Goal: Information Seeking & Learning: Compare options

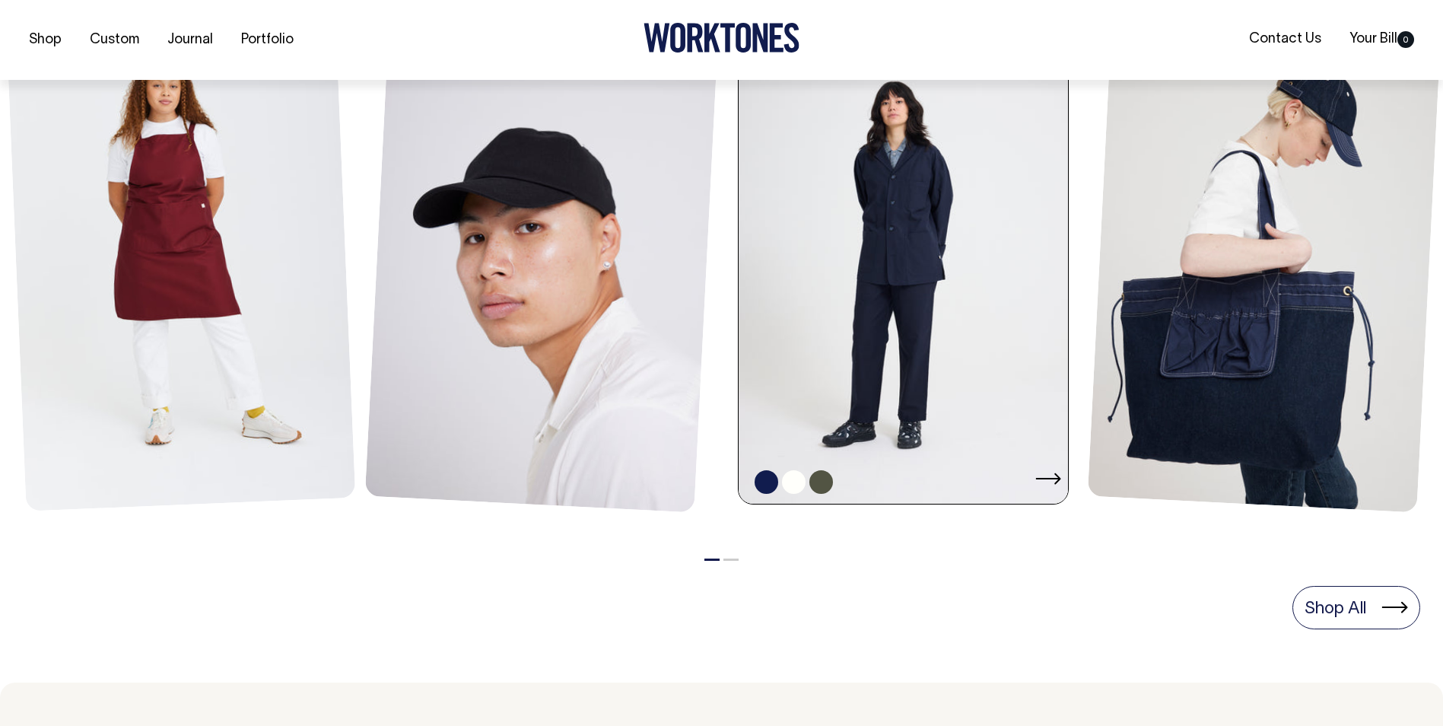
scroll to position [760, 0]
click at [915, 334] on link at bounding box center [908, 256] width 339 height 495
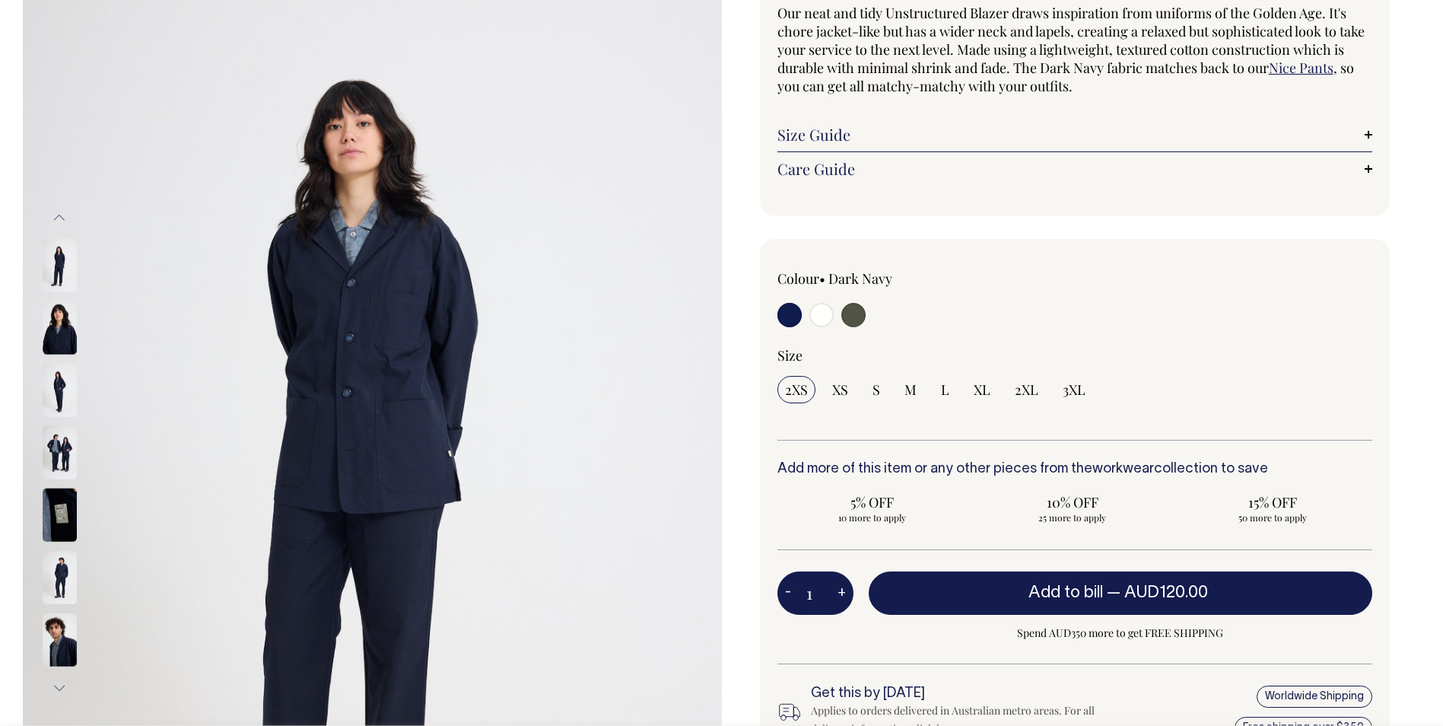
scroll to position [152, 0]
drag, startPoint x: 871, startPoint y: 310, endPoint x: 859, endPoint y: 312, distance: 12.4
click at [868, 310] on div at bounding box center [897, 316] width 238 height 28
click at [859, 312] on input "radio" at bounding box center [853, 314] width 24 height 24
radio input "true"
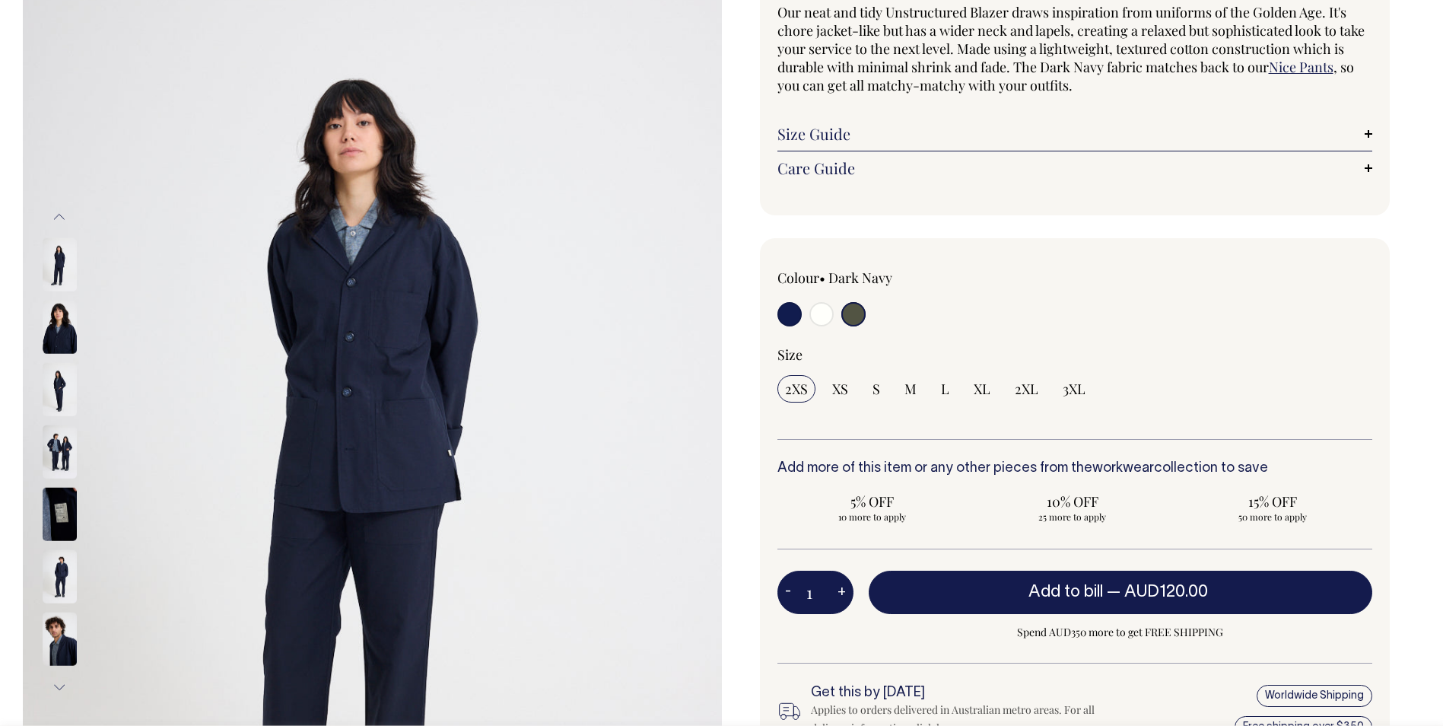
radio input "true"
select select "Olive"
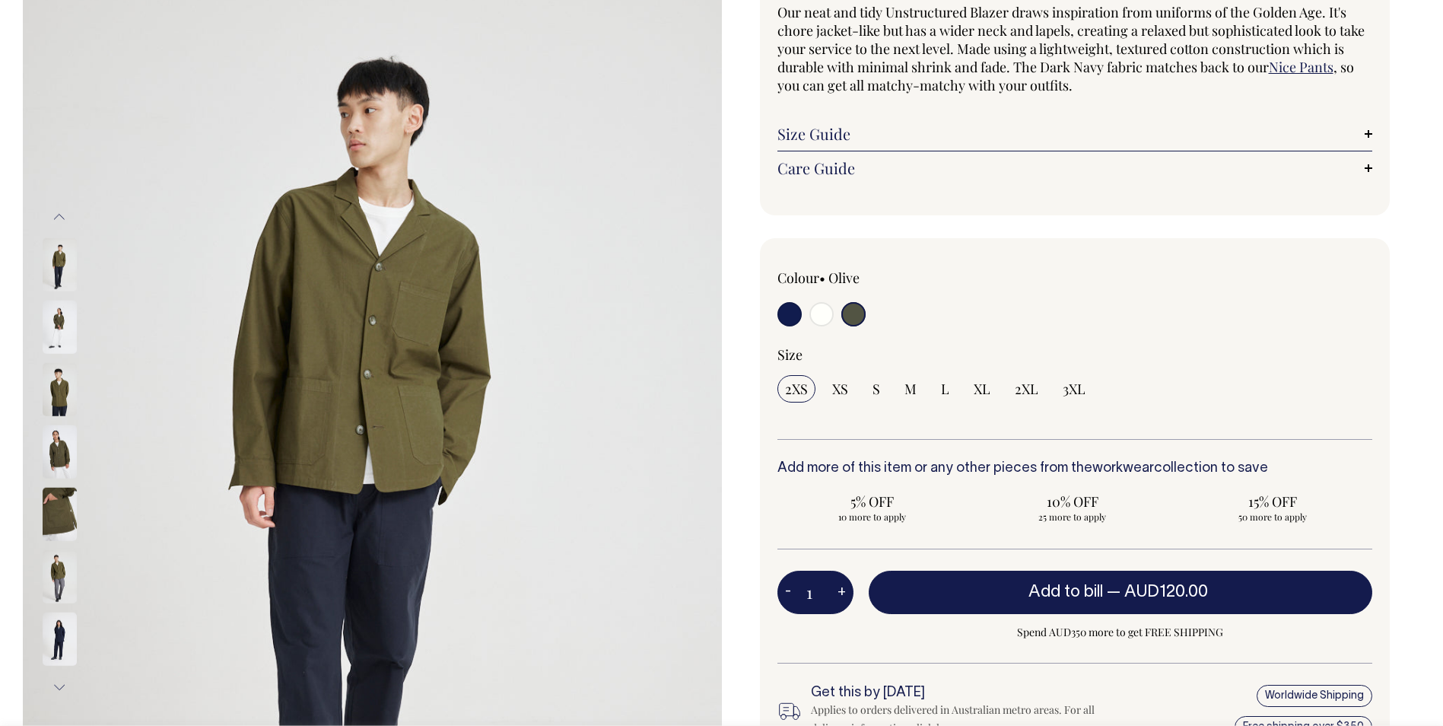
click at [823, 316] on input "radio" at bounding box center [822, 314] width 24 height 24
radio input "true"
select select "Off-White"
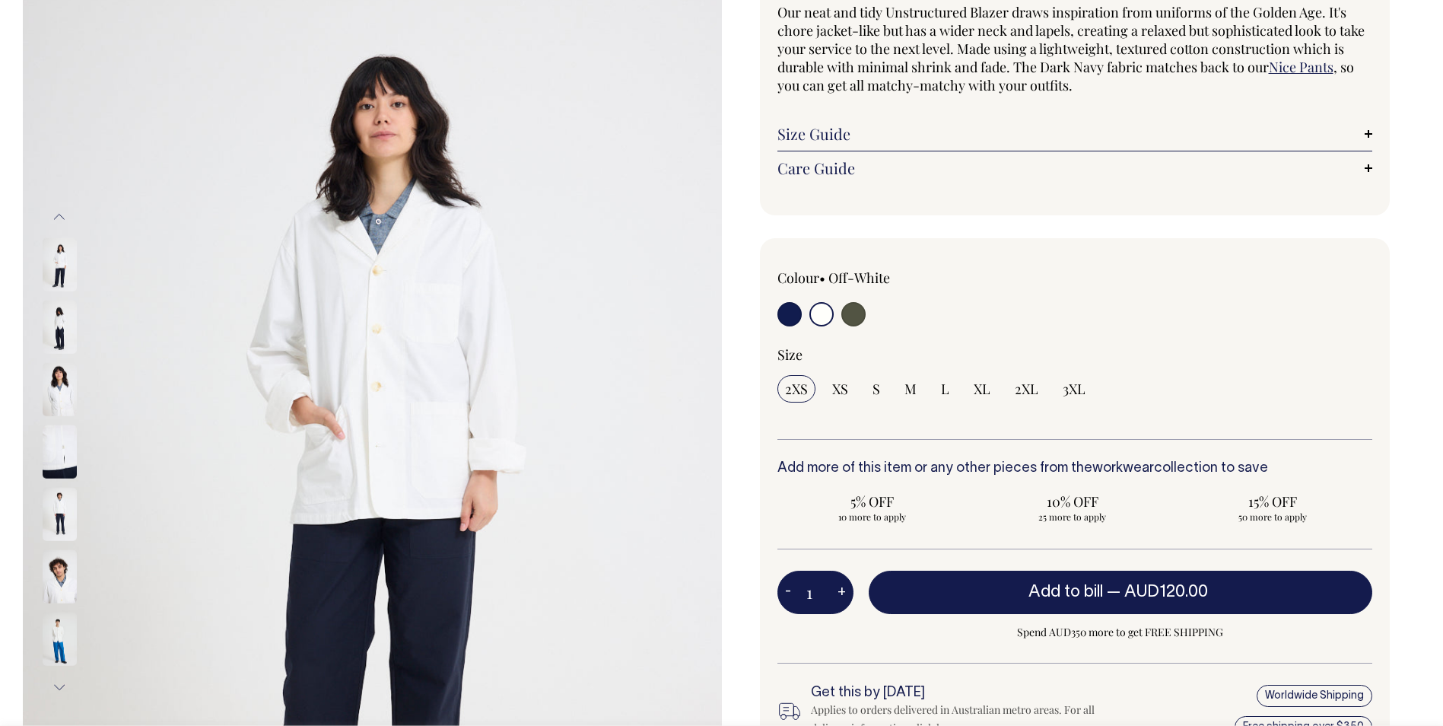
click at [53, 434] on img at bounding box center [60, 451] width 34 height 53
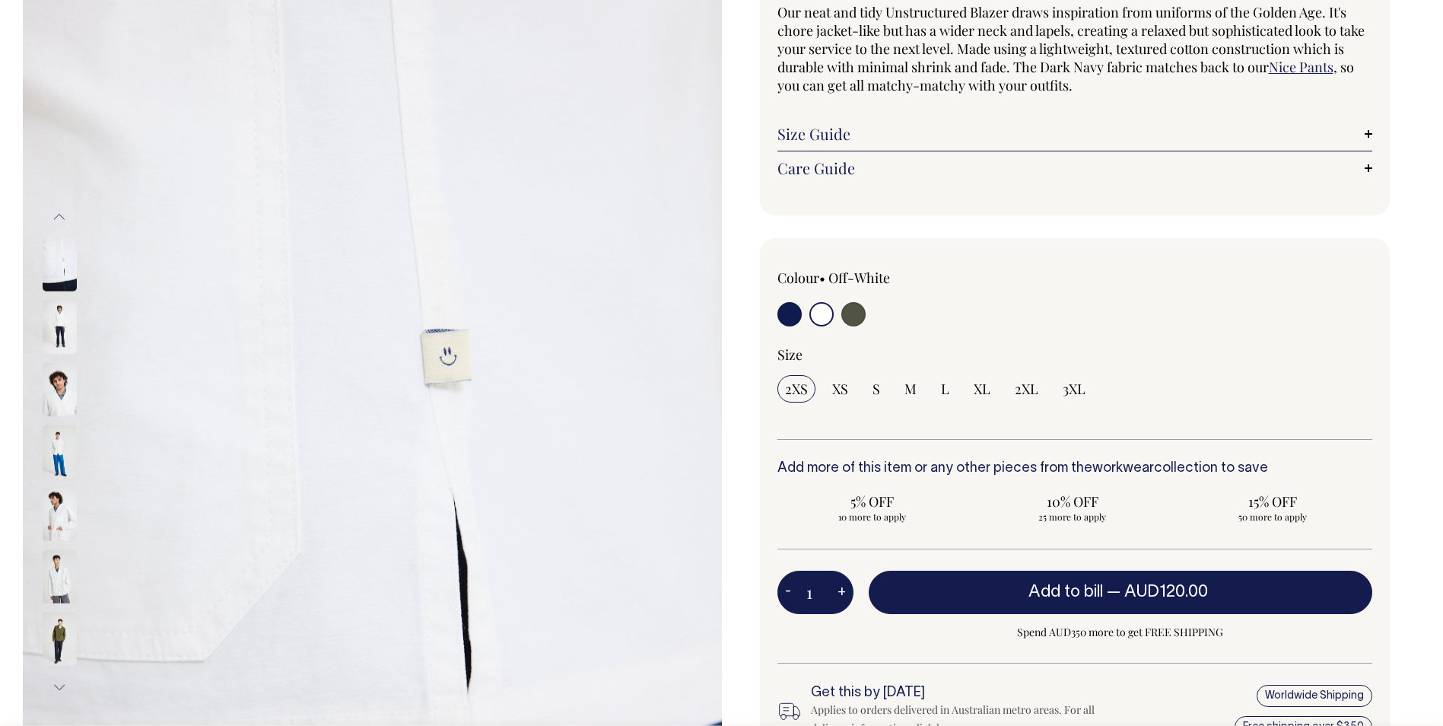
click at [63, 503] on img at bounding box center [60, 514] width 34 height 53
click at [61, 580] on img at bounding box center [60, 576] width 34 height 53
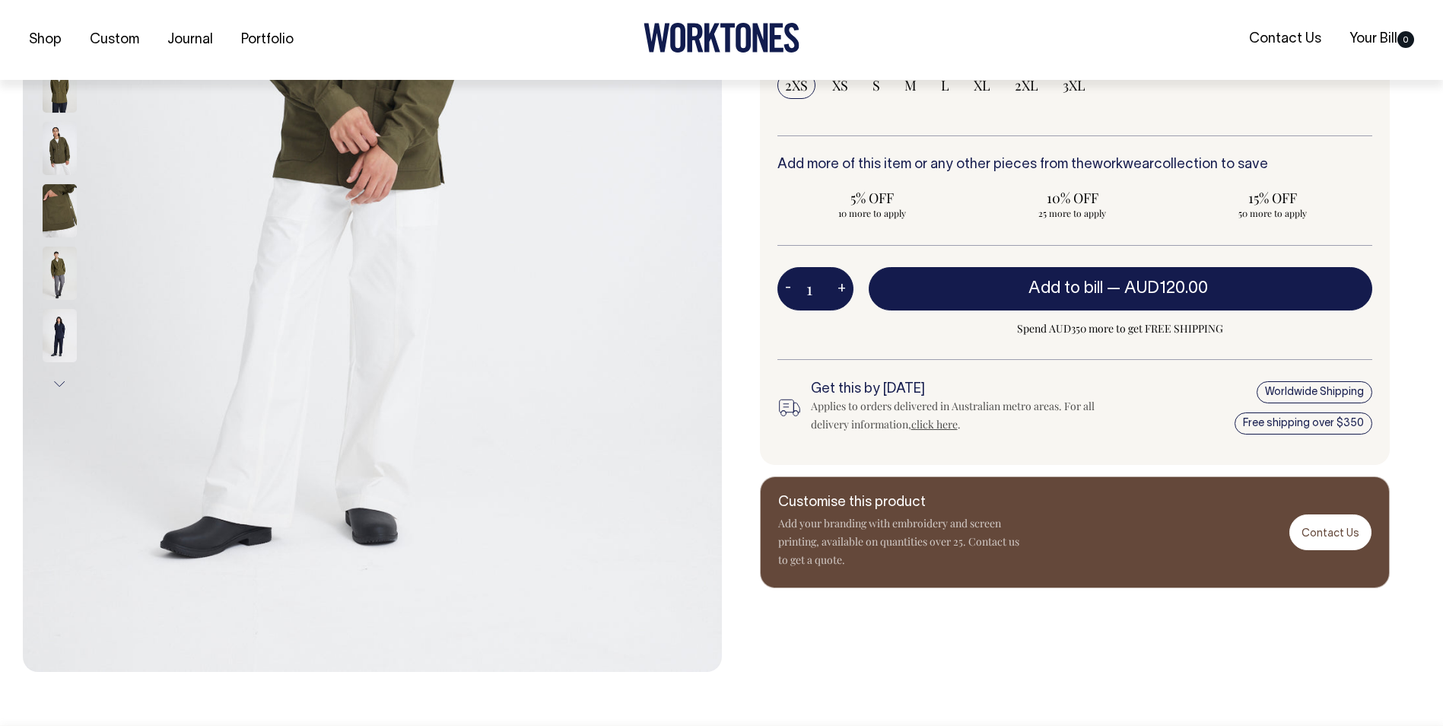
scroll to position [456, 0]
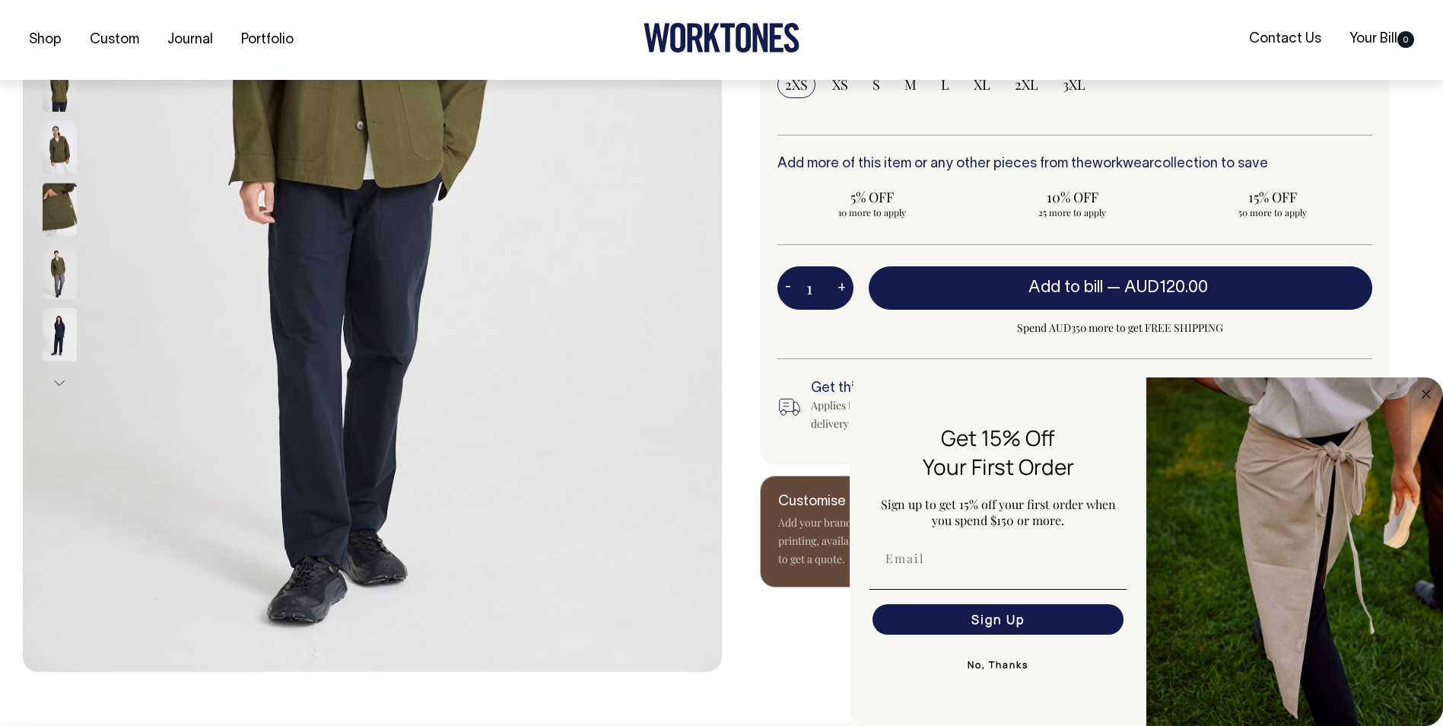
click at [64, 284] on img at bounding box center [60, 272] width 34 height 53
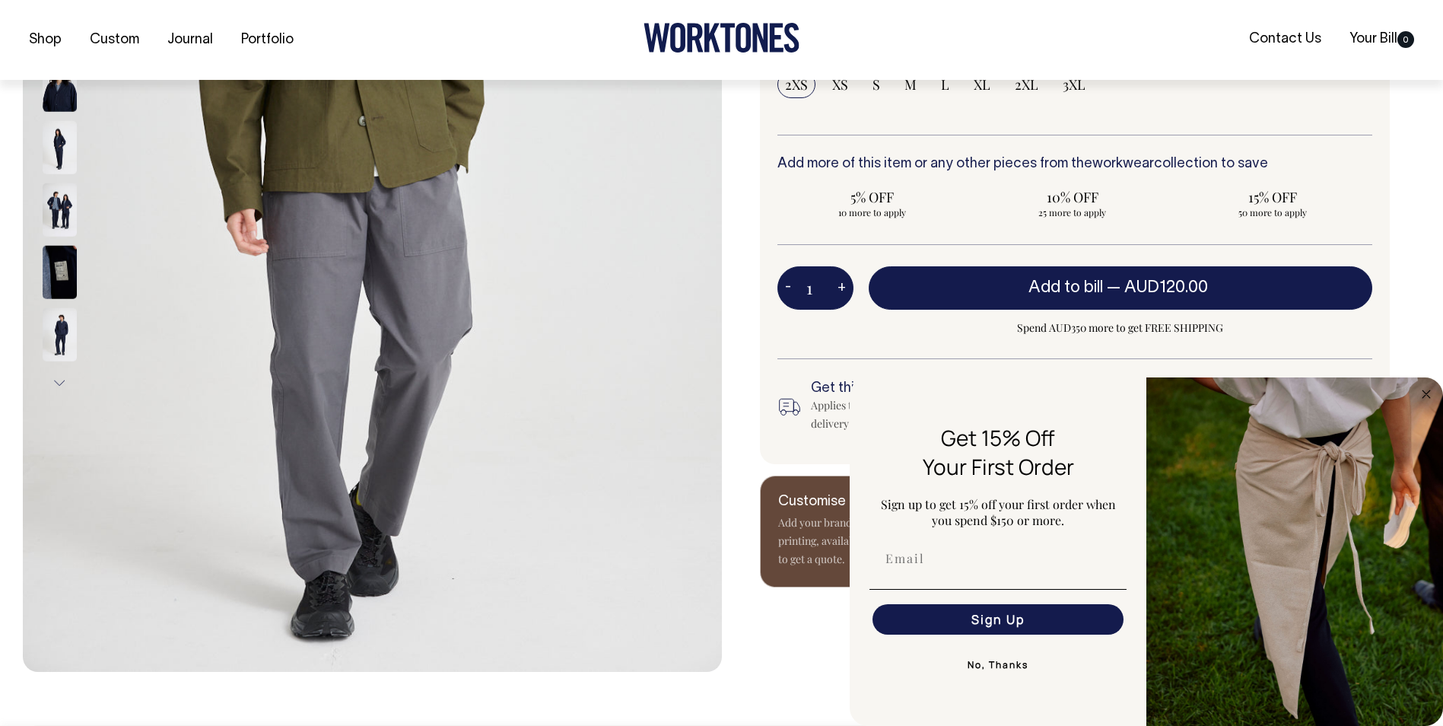
click at [56, 266] on img at bounding box center [60, 272] width 34 height 53
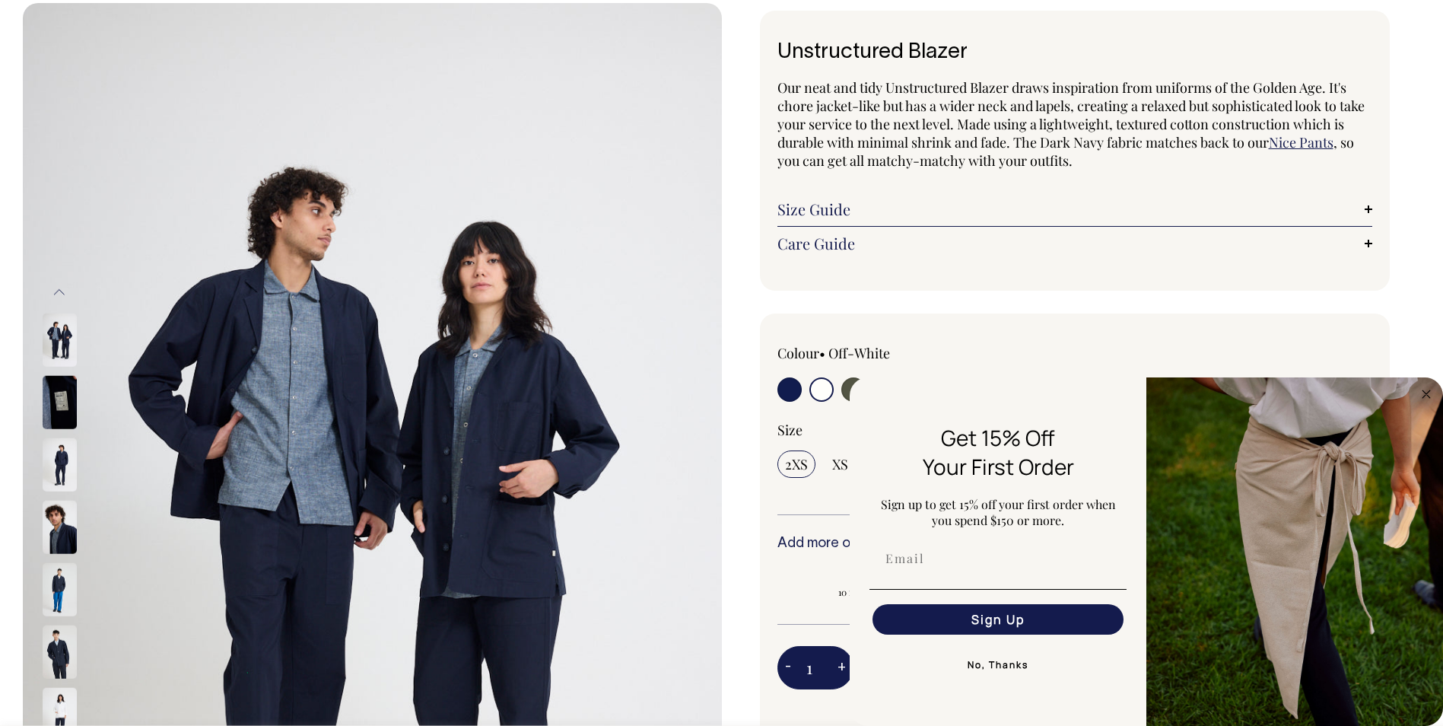
scroll to position [76, 0]
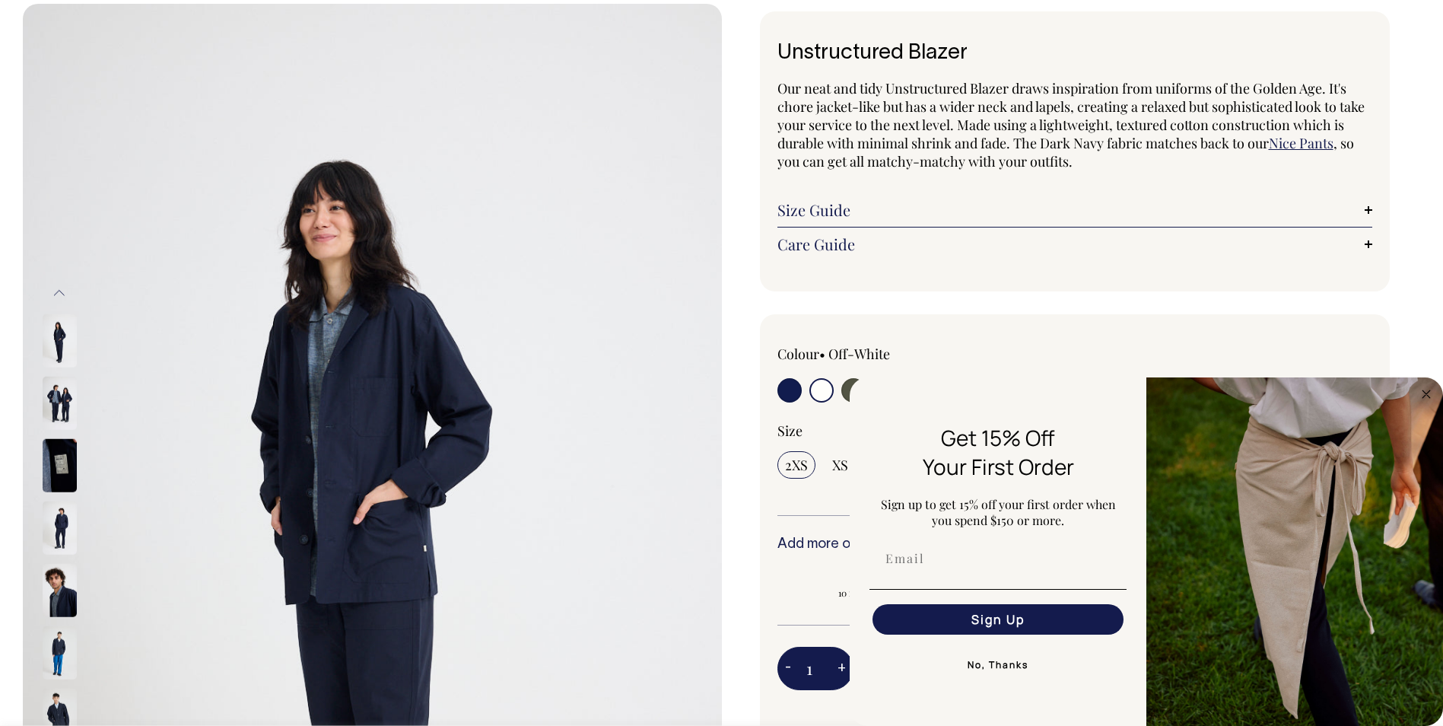
click at [57, 291] on button "Previous" at bounding box center [59, 292] width 23 height 34
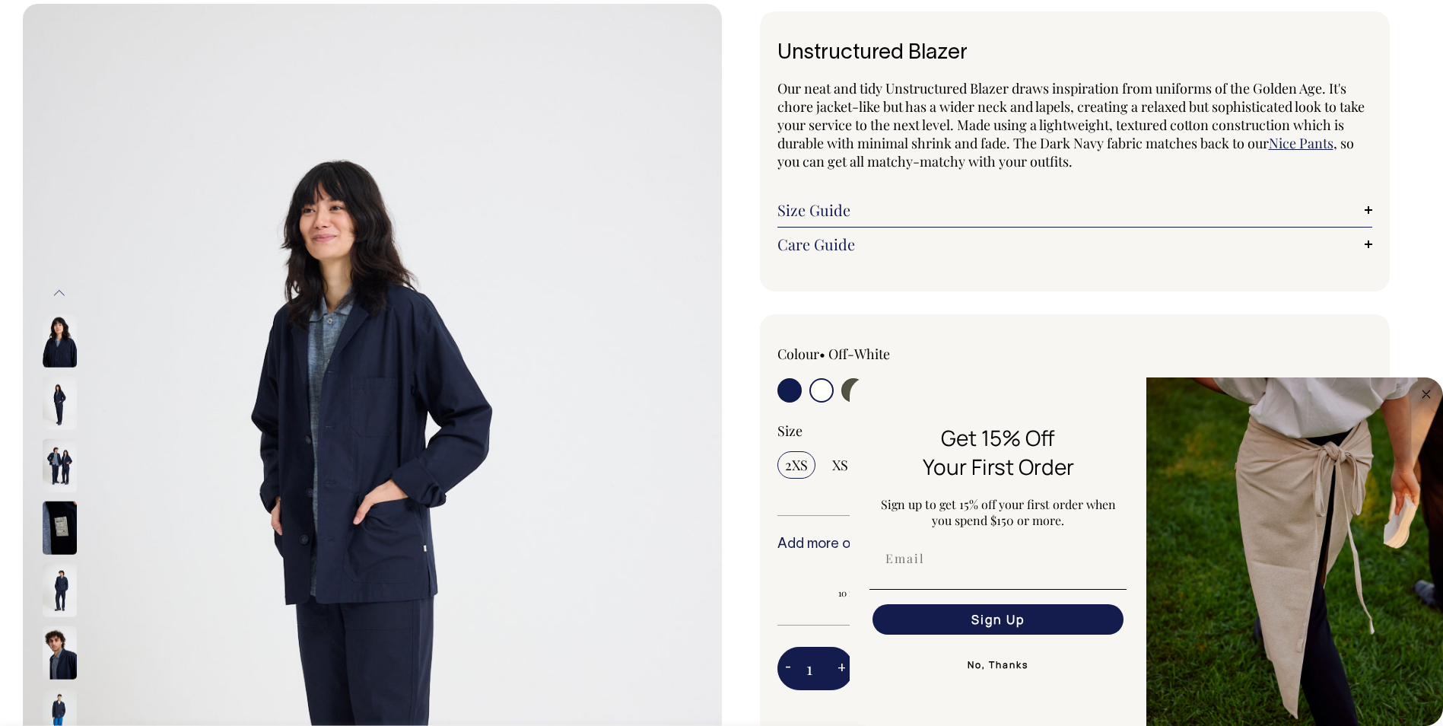
click at [57, 291] on button "Previous" at bounding box center [59, 292] width 23 height 34
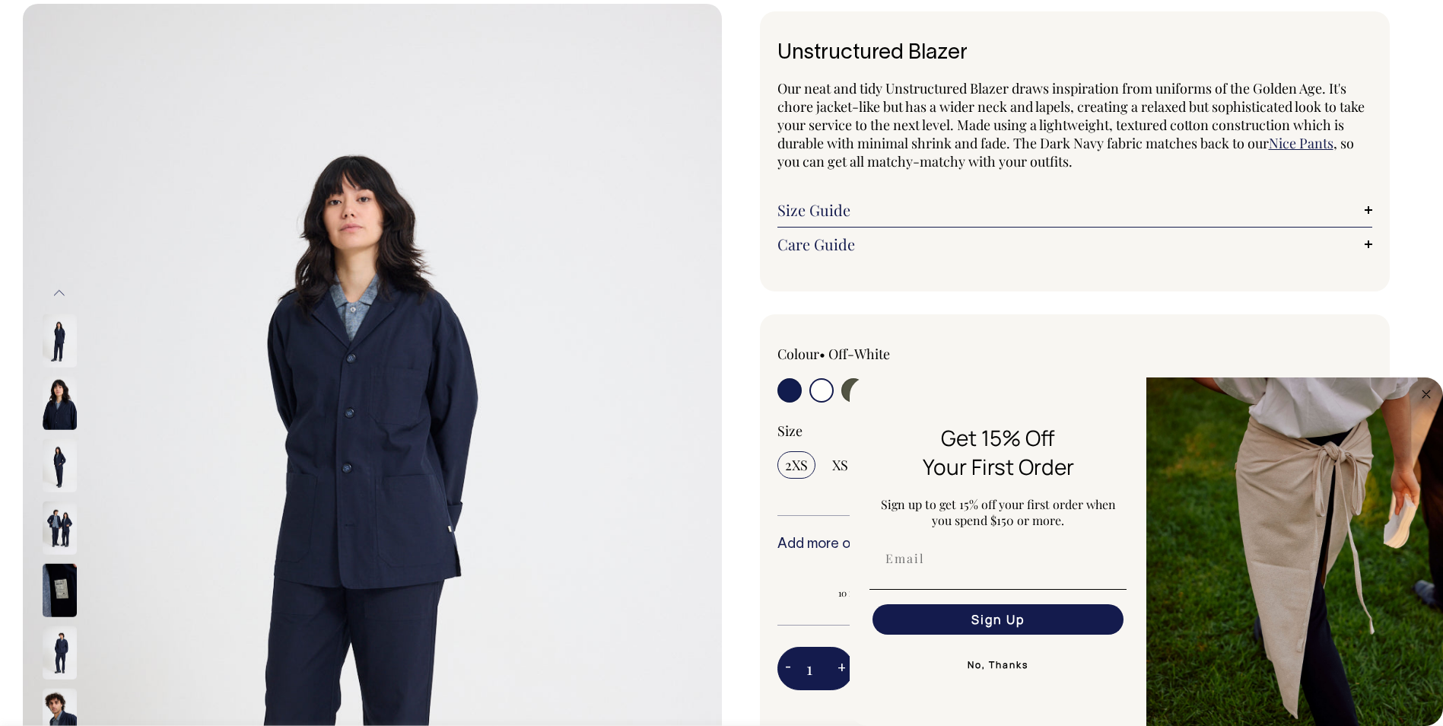
click at [53, 336] on img at bounding box center [60, 340] width 34 height 53
click at [56, 464] on img at bounding box center [60, 465] width 34 height 53
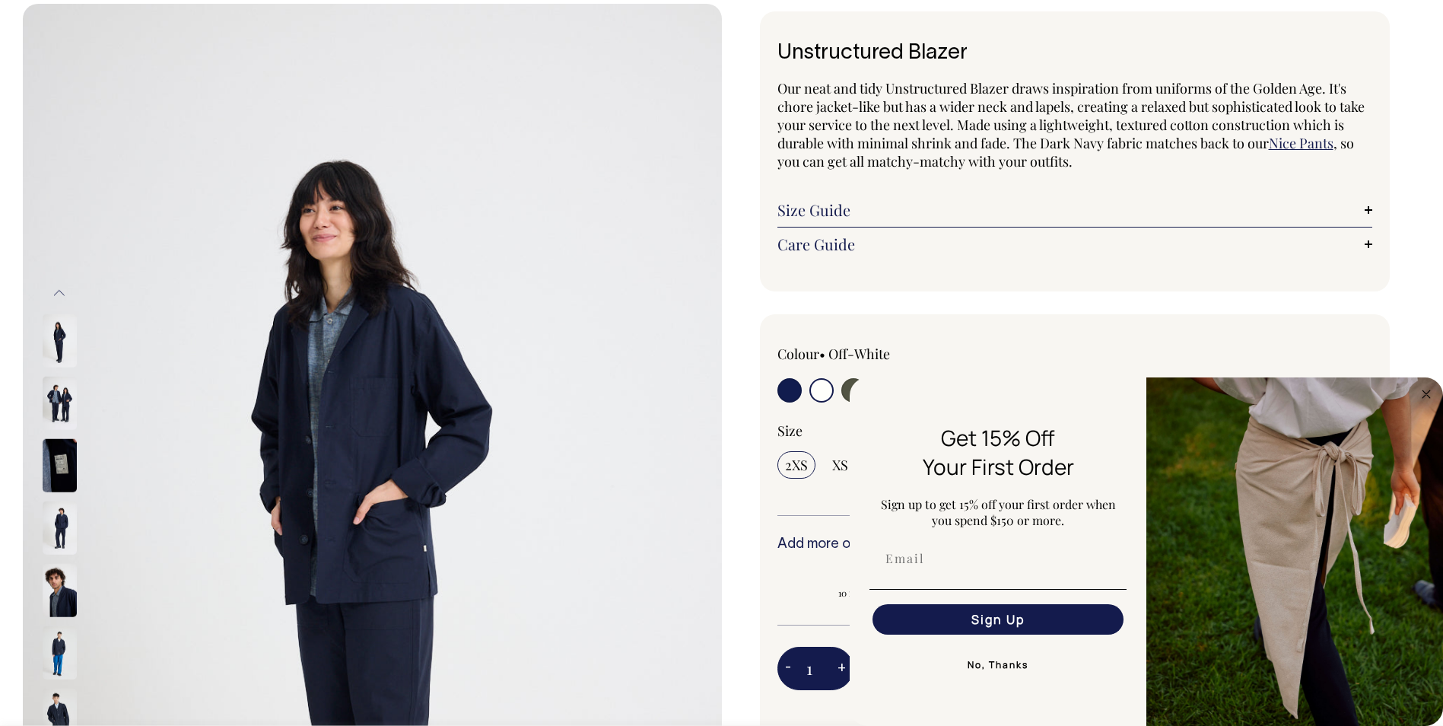
click at [60, 526] on img at bounding box center [60, 527] width 34 height 53
click at [56, 592] on img at bounding box center [60, 590] width 34 height 53
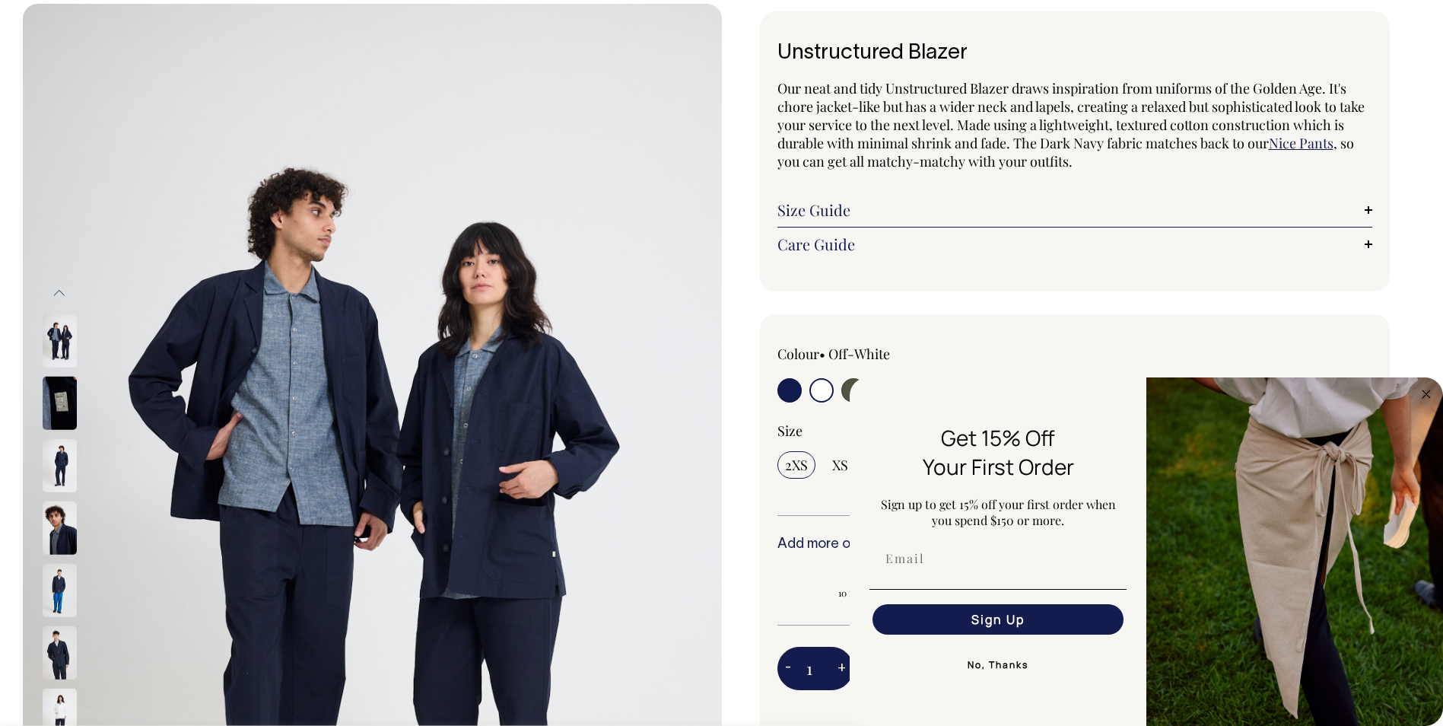
click at [53, 587] on img at bounding box center [60, 590] width 34 height 53
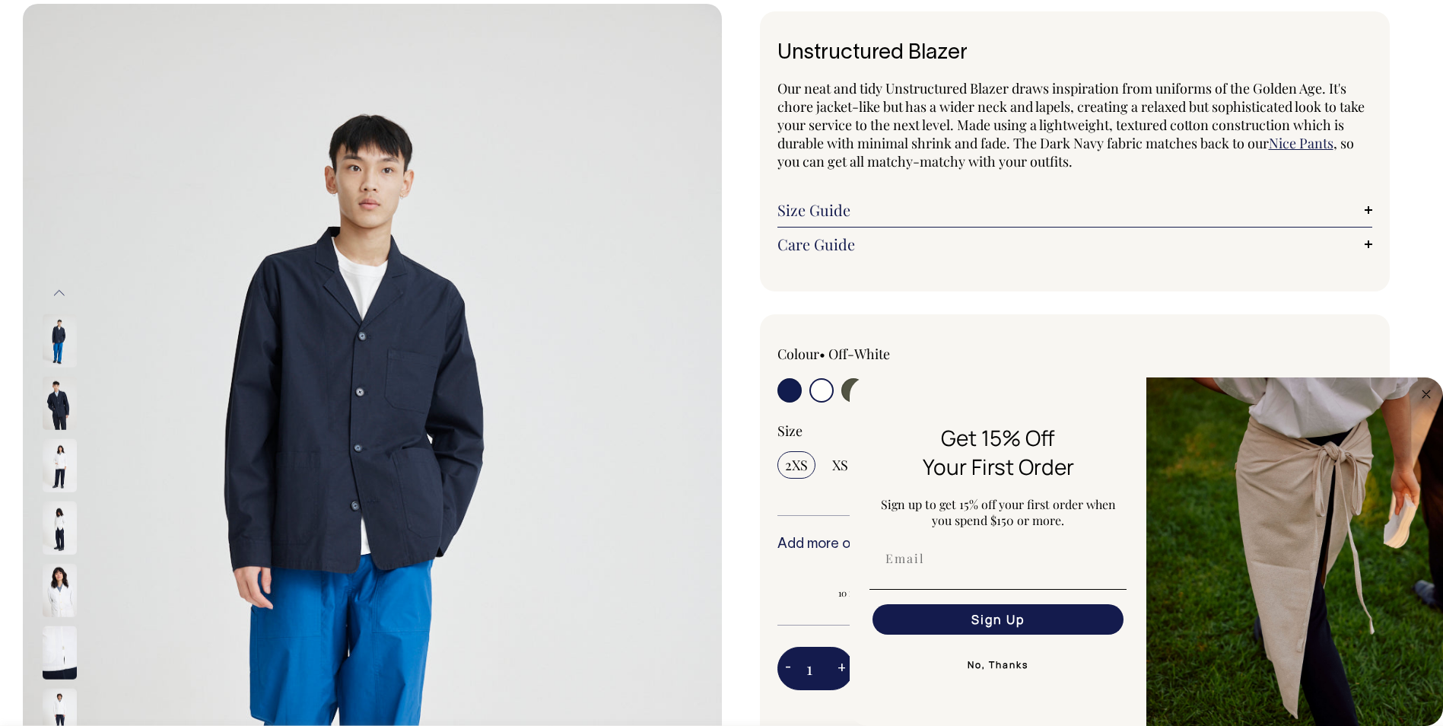
click at [61, 597] on img at bounding box center [60, 590] width 34 height 53
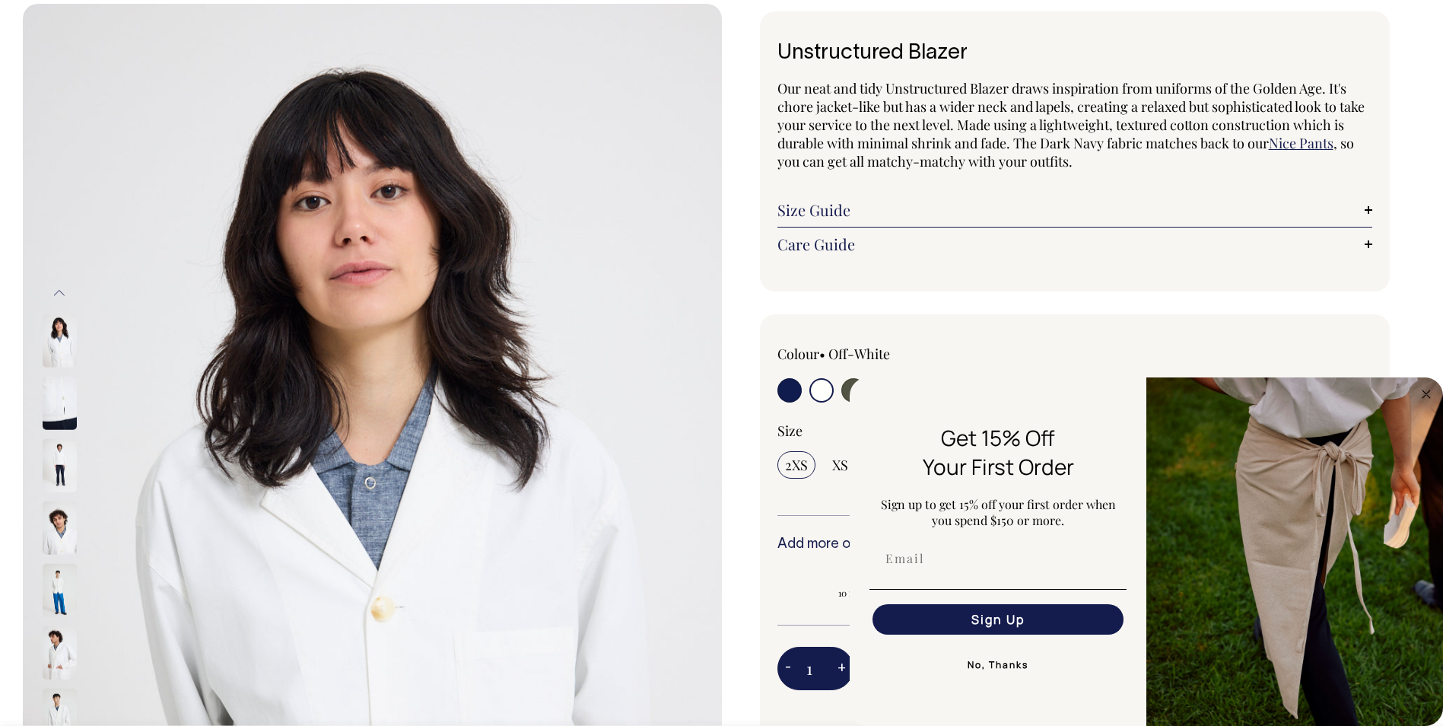
click at [57, 464] on img at bounding box center [60, 465] width 34 height 53
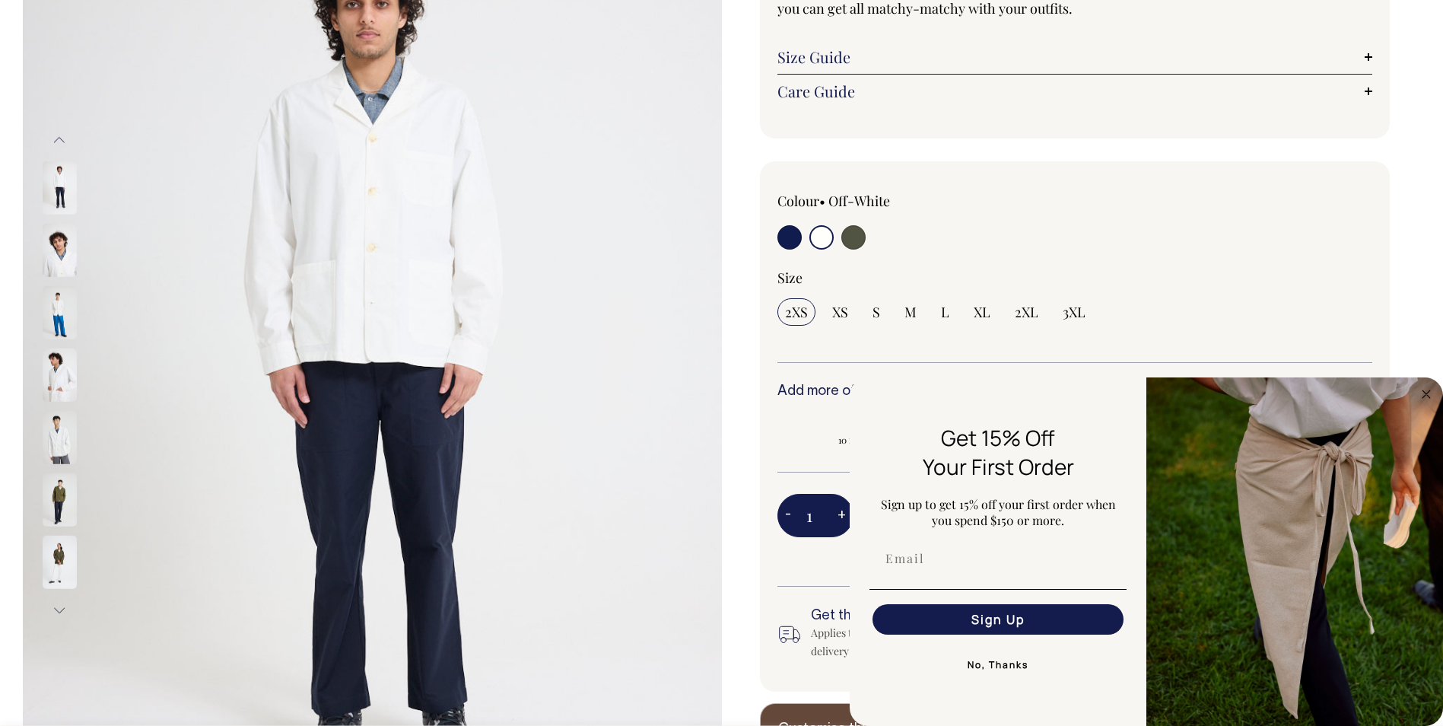
scroll to position [228, 0]
click at [924, 574] on div "FLYOUT Form" at bounding box center [998, 559] width 266 height 46
click at [916, 561] on input "Email" at bounding box center [998, 558] width 251 height 30
type input "harry.humphrys@hotmail.co.uk"
click at [970, 620] on button "Sign Up" at bounding box center [998, 619] width 251 height 30
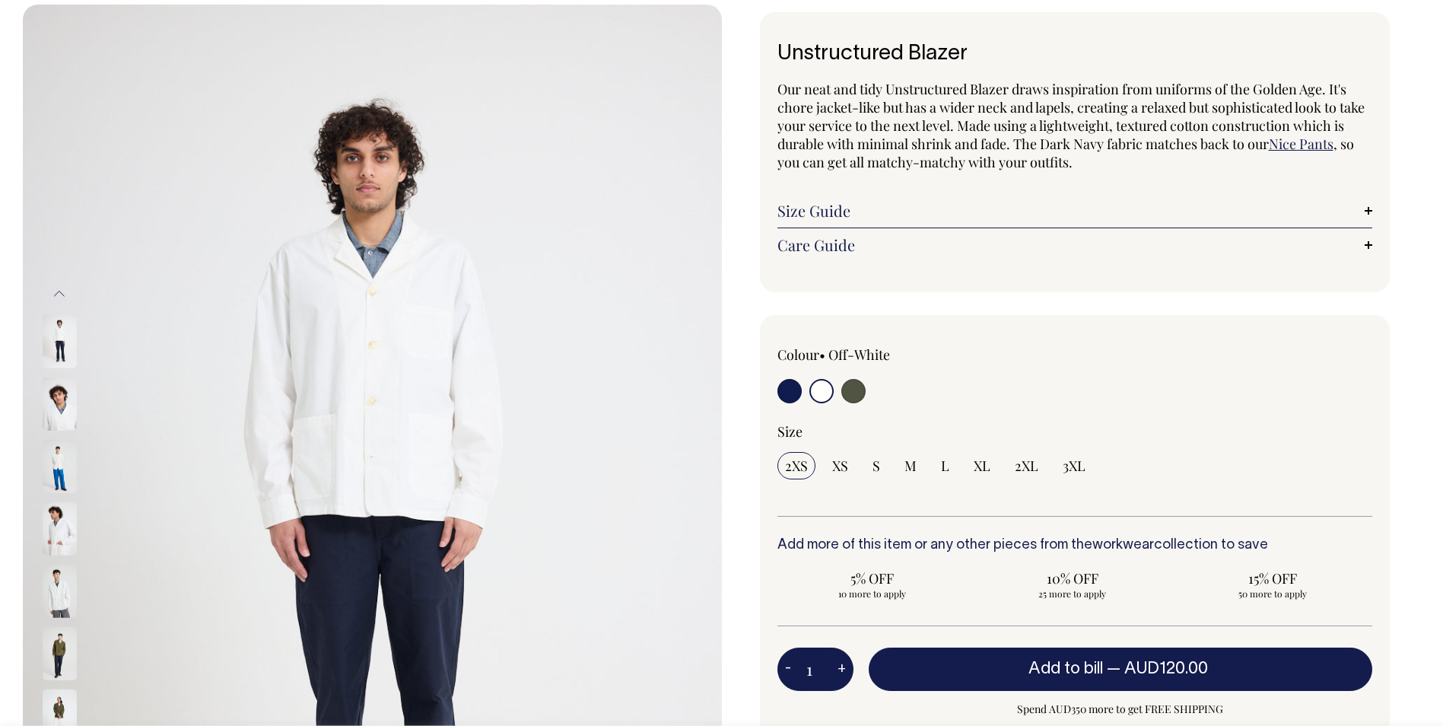
scroll to position [76, 0]
click at [792, 392] on input "radio" at bounding box center [790, 390] width 24 height 24
radio input "true"
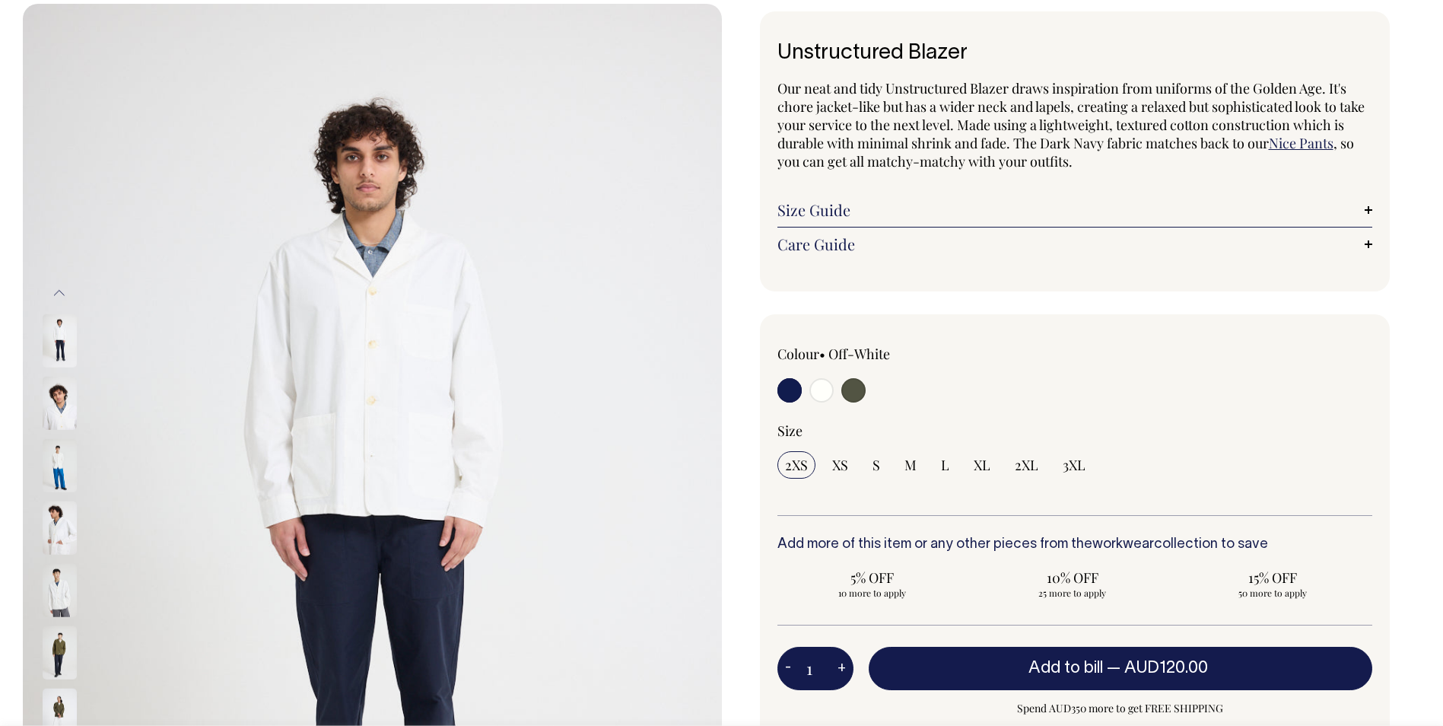
radio input "true"
select select "Dark Navy"
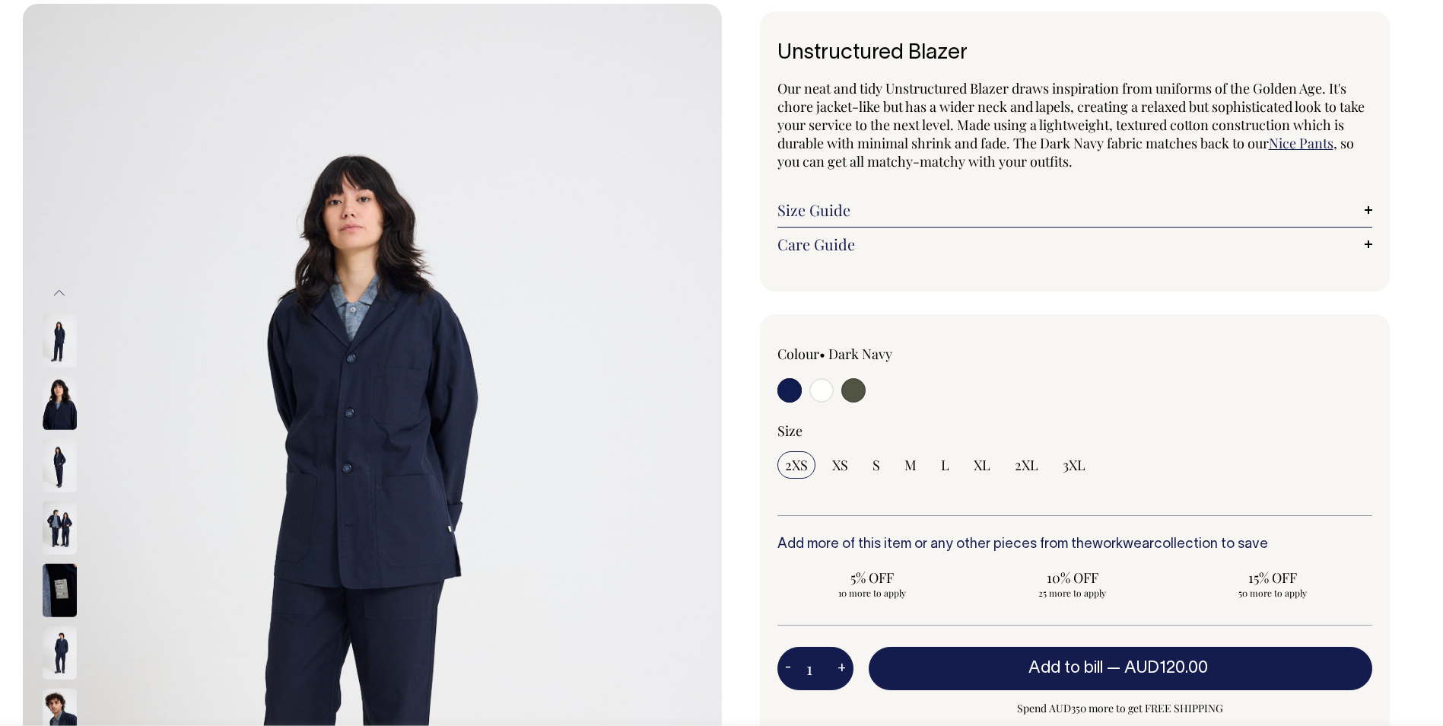
click at [826, 390] on input "radio" at bounding box center [822, 390] width 24 height 24
radio input "true"
select select "Off-White"
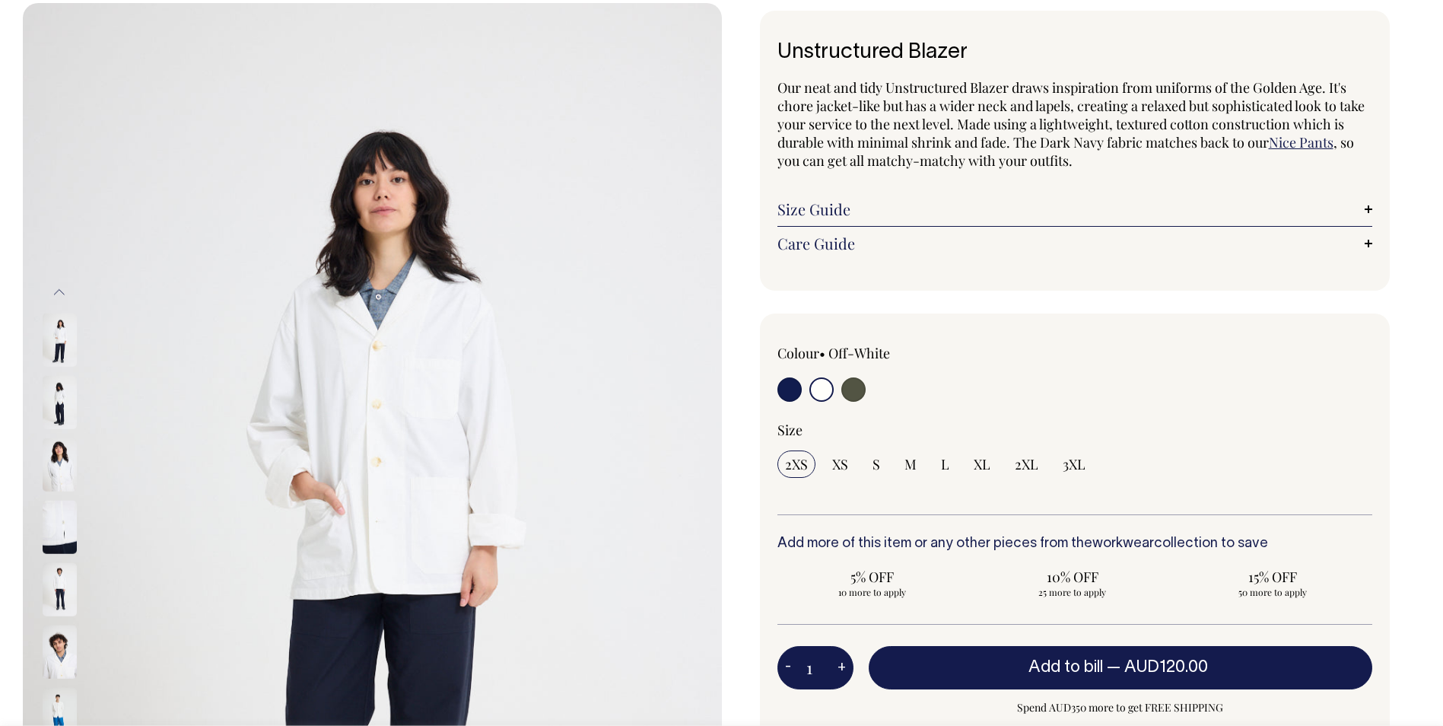
scroll to position [76, 0]
click at [849, 226] on div "Size Guide Size Guide Cici (she) wears an extra small and Amir (he) wears a lar…" at bounding box center [1076, 210] width 596 height 34
click at [862, 214] on link "Size Guide" at bounding box center [1076, 210] width 596 height 18
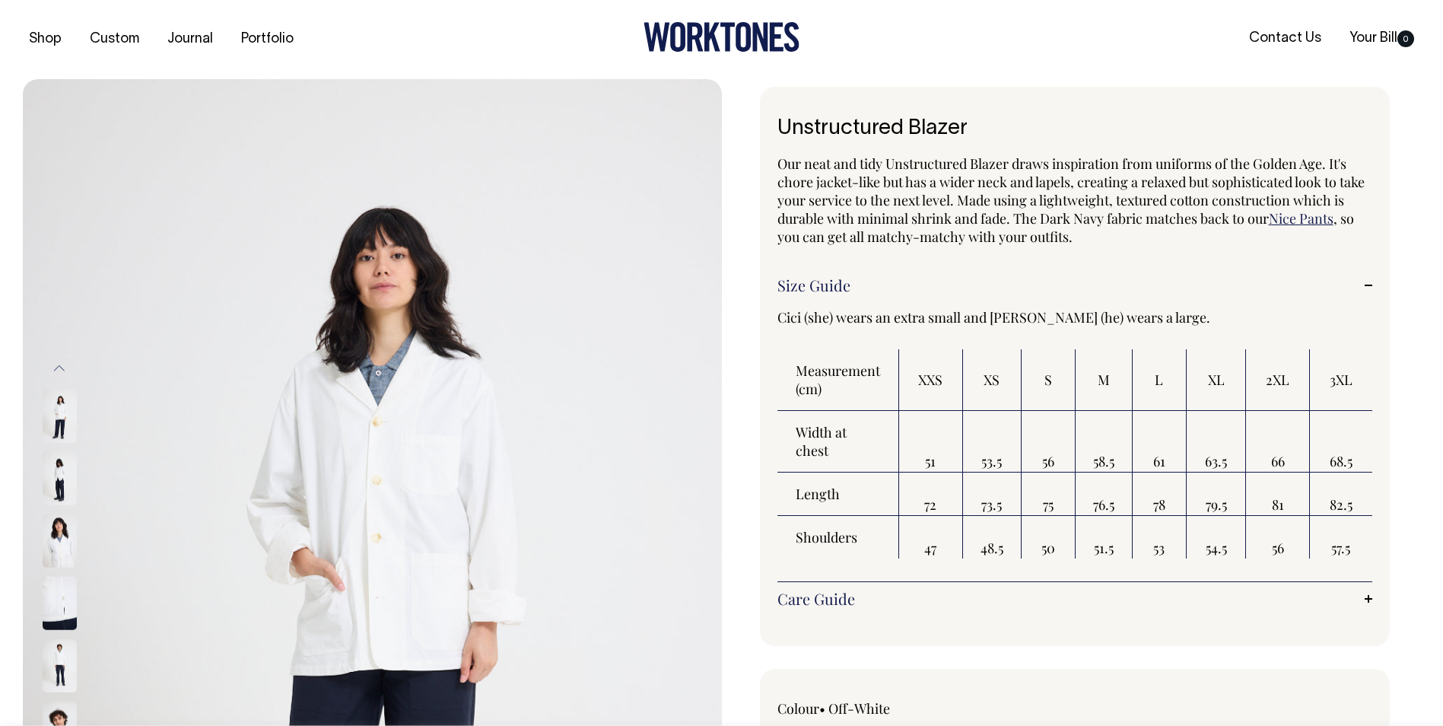
scroll to position [0, 0]
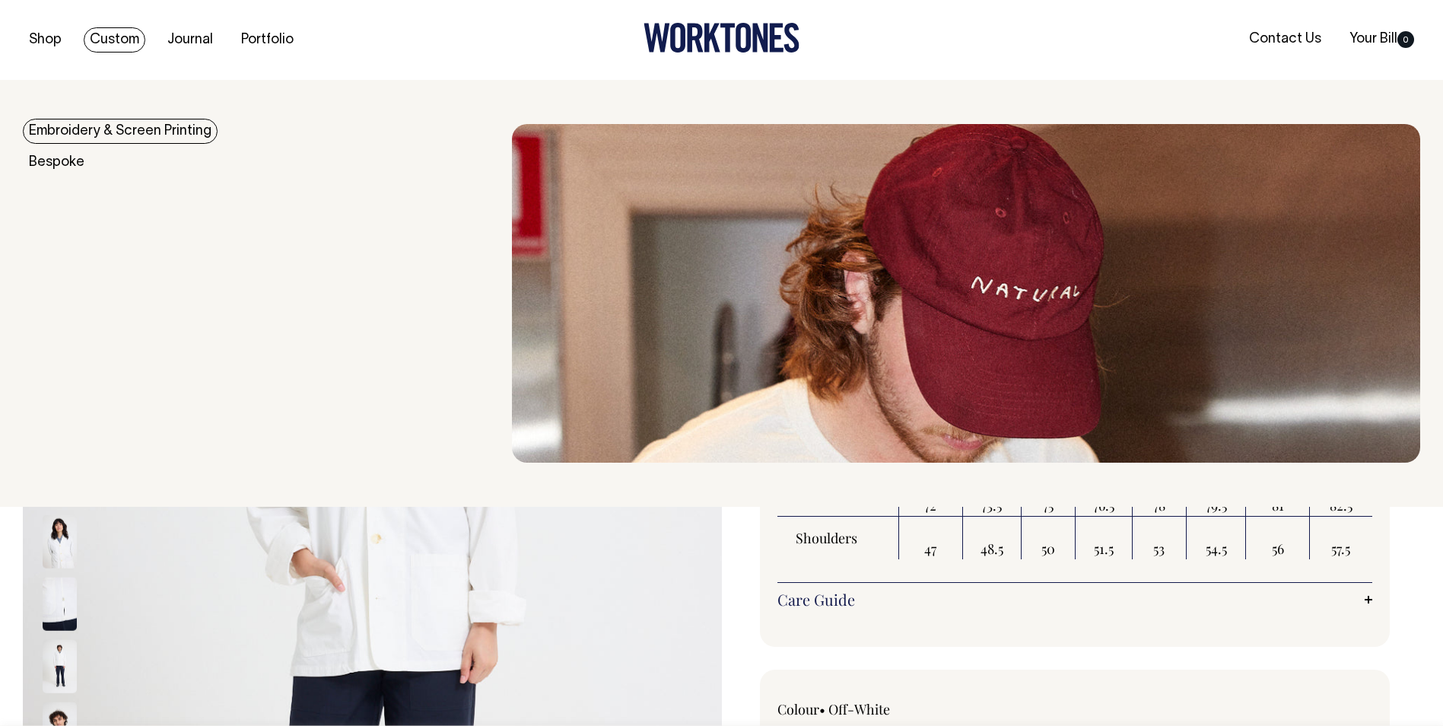
click at [110, 40] on link "Custom" at bounding box center [115, 39] width 62 height 25
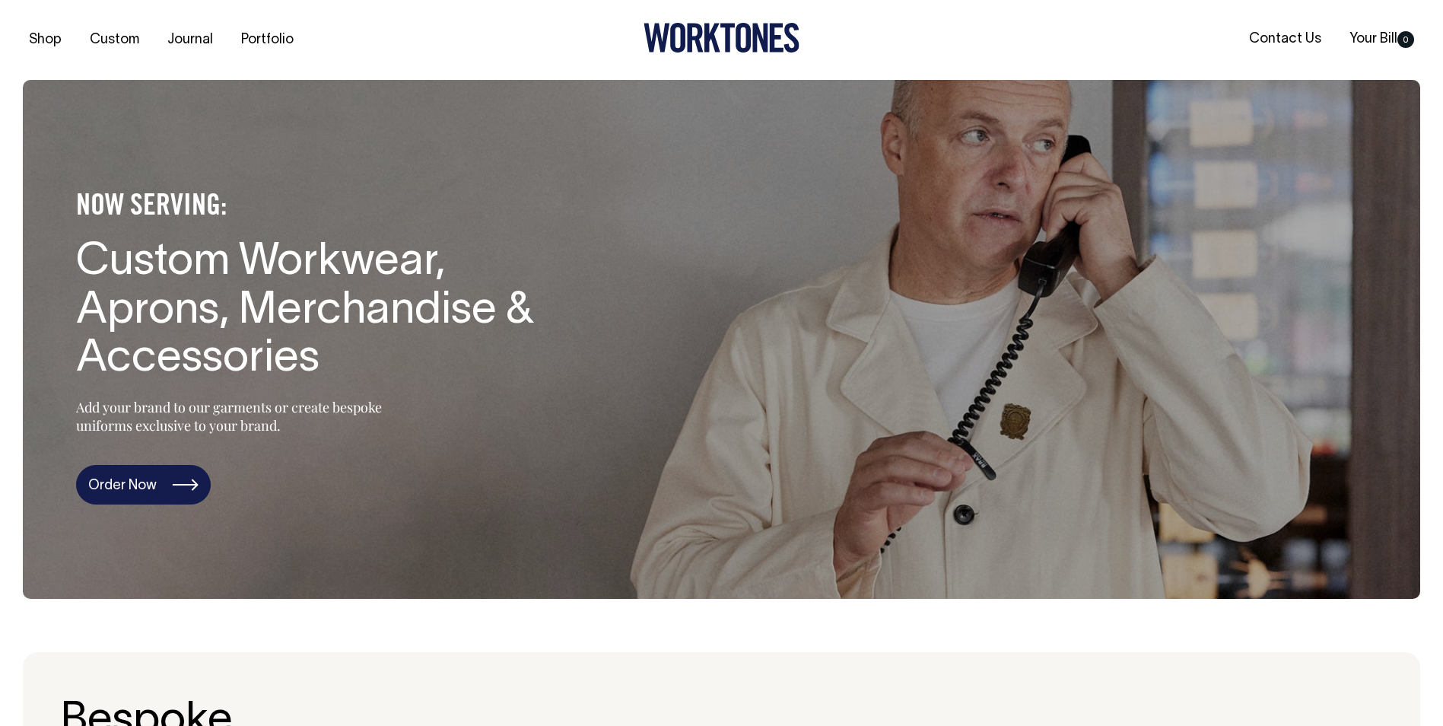
click at [129, 474] on link "Order Now" at bounding box center [143, 485] width 135 height 40
click at [174, 46] on link "Journal" at bounding box center [190, 39] width 58 height 25
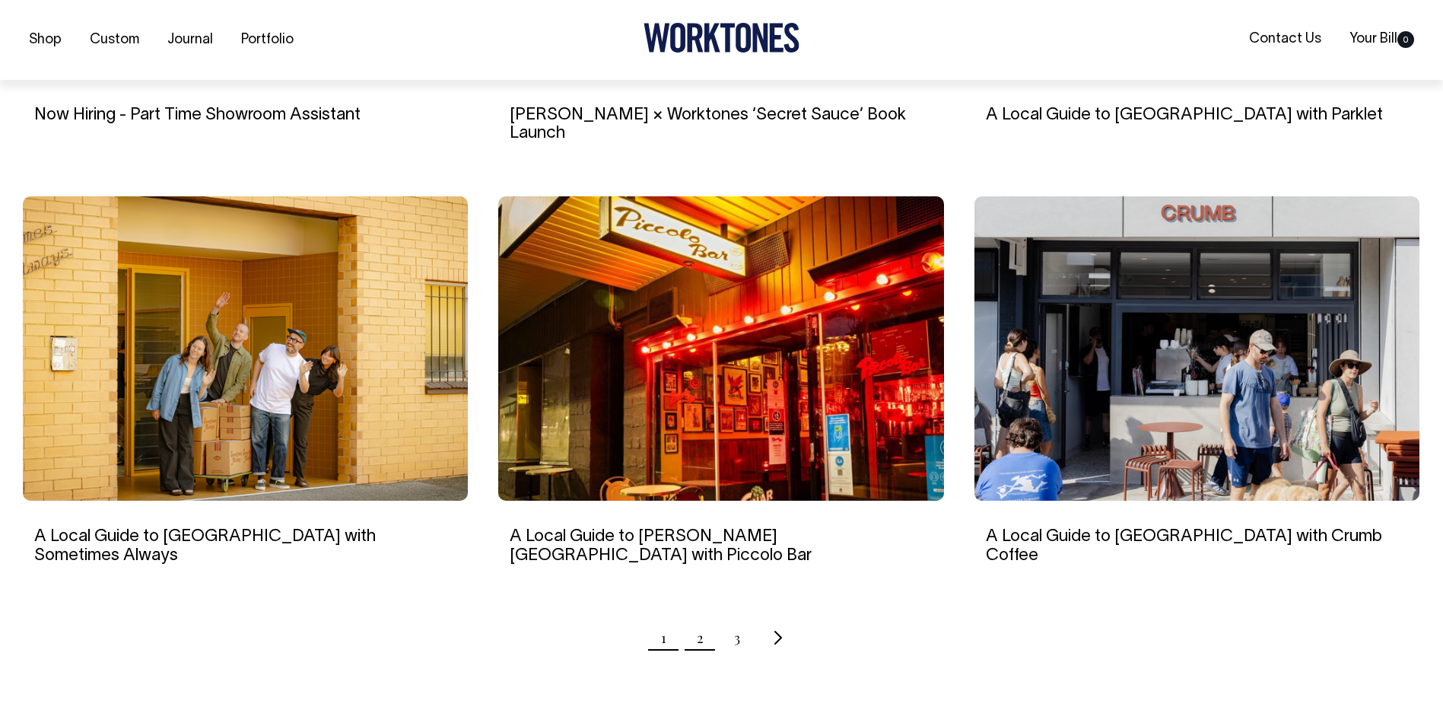
scroll to position [1293, 0]
click at [700, 618] on link "2" at bounding box center [700, 637] width 7 height 38
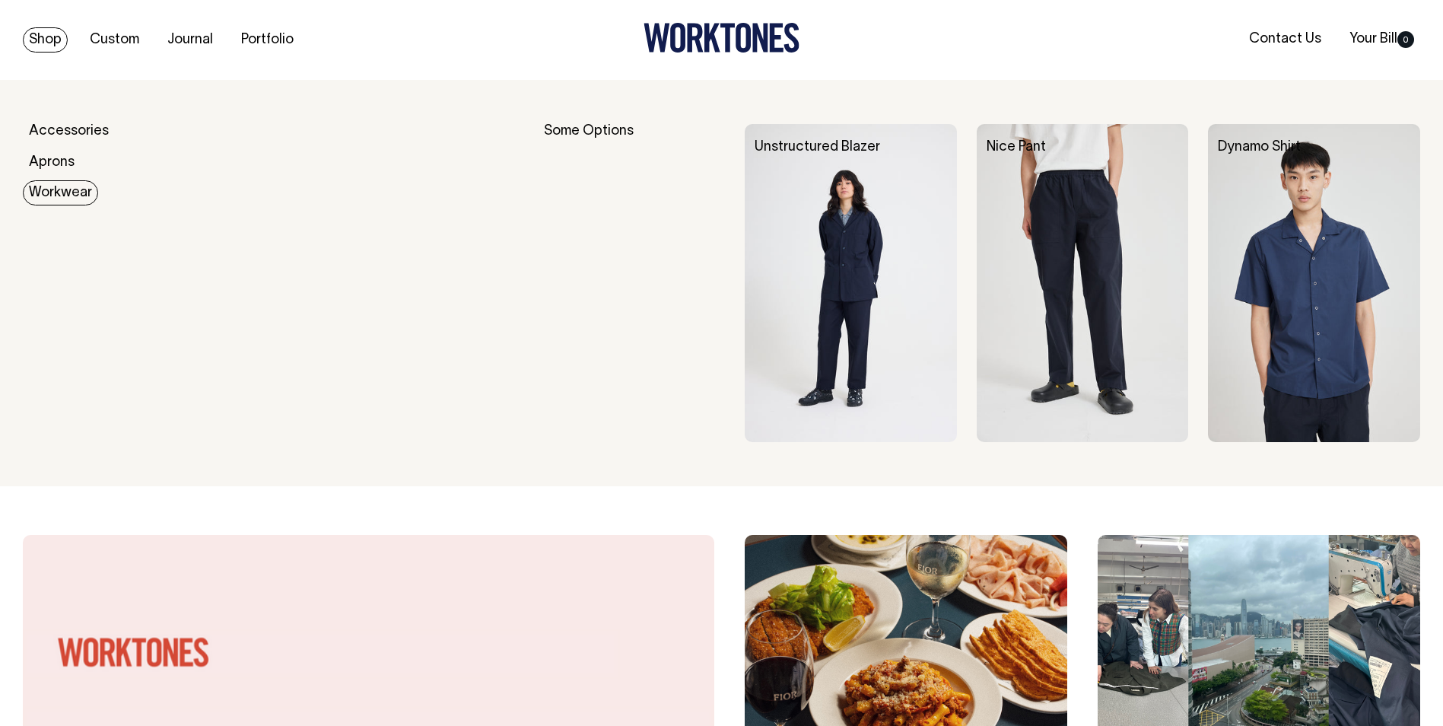
click at [51, 202] on link "Workwear" at bounding box center [60, 192] width 75 height 25
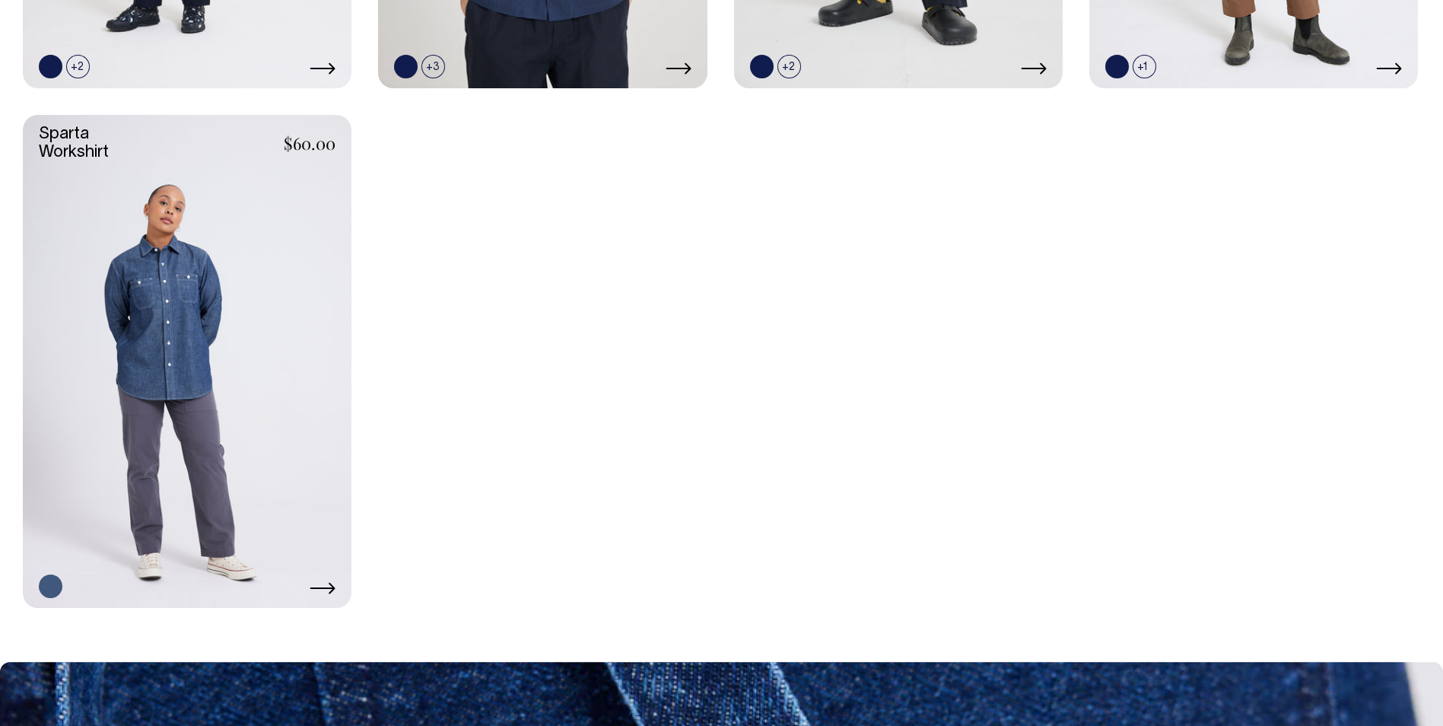
scroll to position [913, 0]
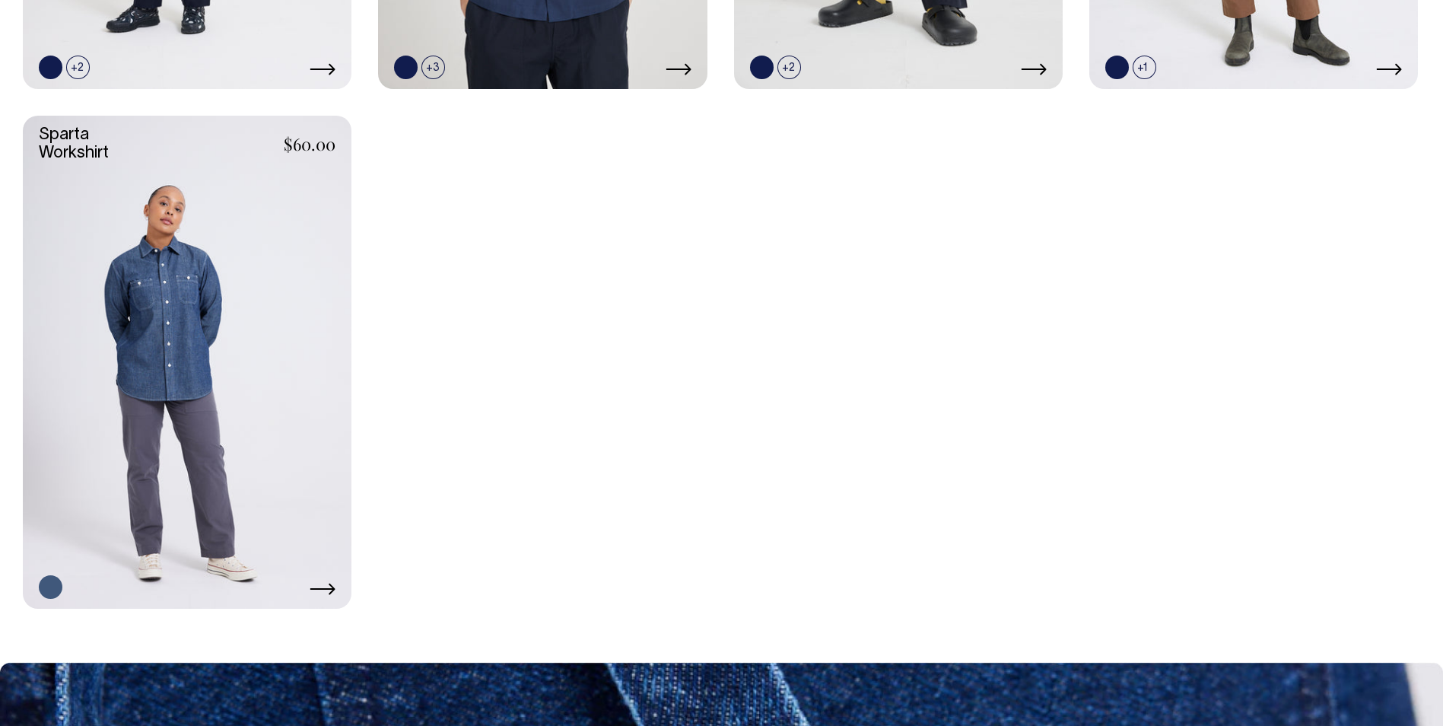
click at [166, 320] on link at bounding box center [187, 362] width 329 height 493
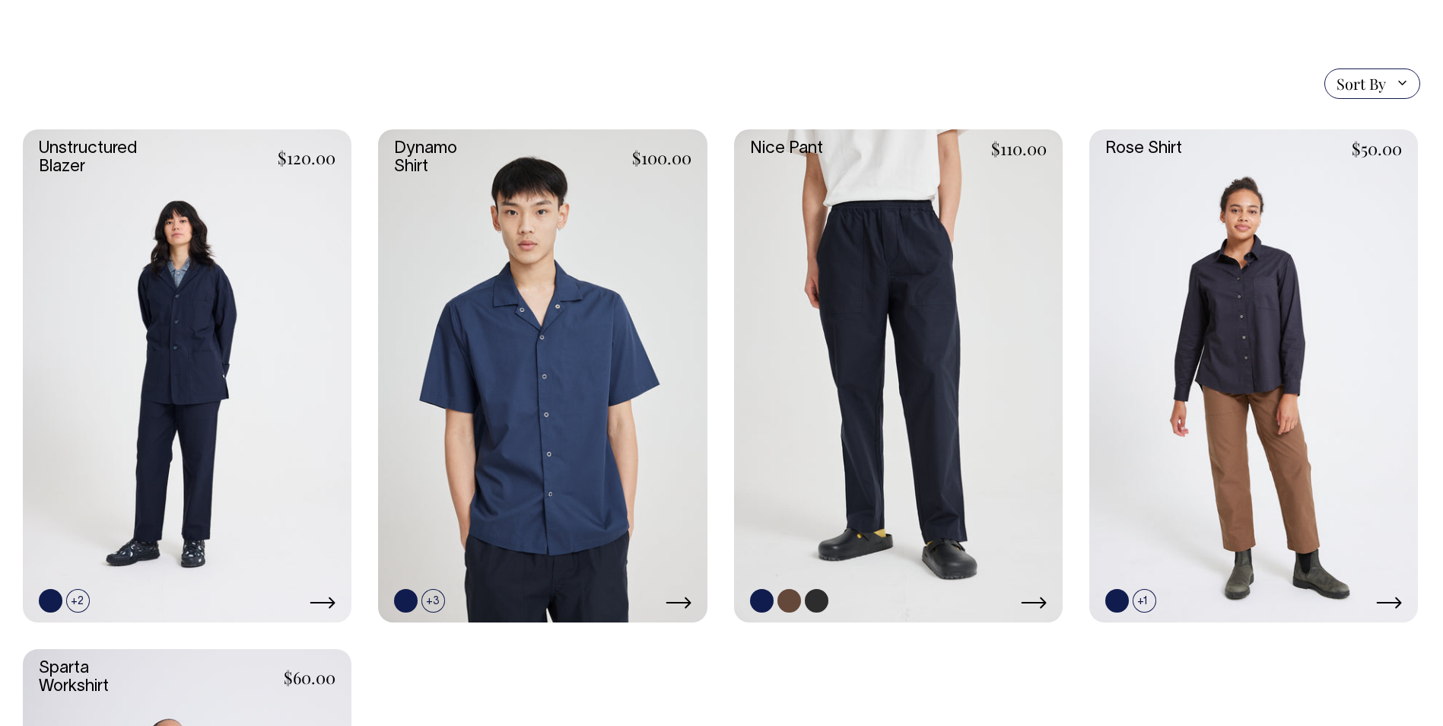
scroll to position [380, 0]
click at [889, 347] on link at bounding box center [898, 375] width 329 height 493
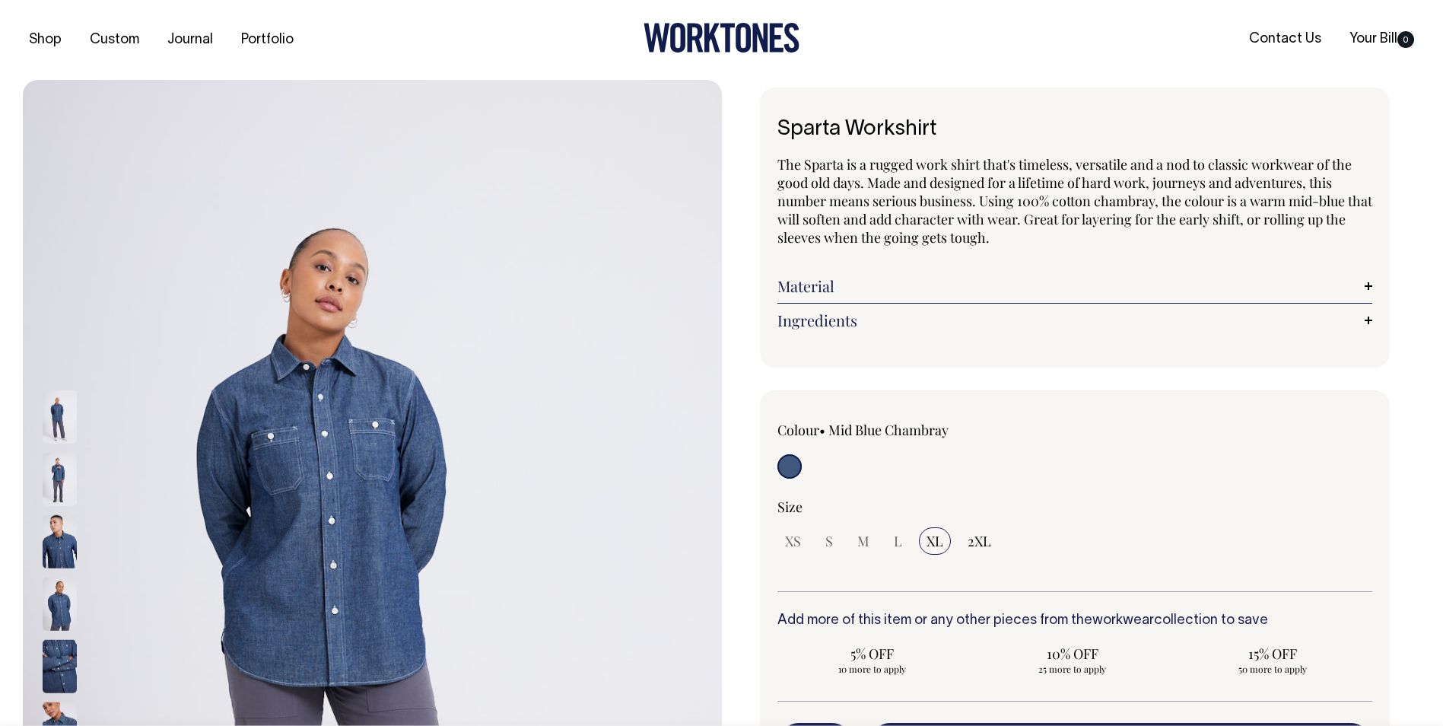
click at [59, 662] on img at bounding box center [60, 666] width 34 height 53
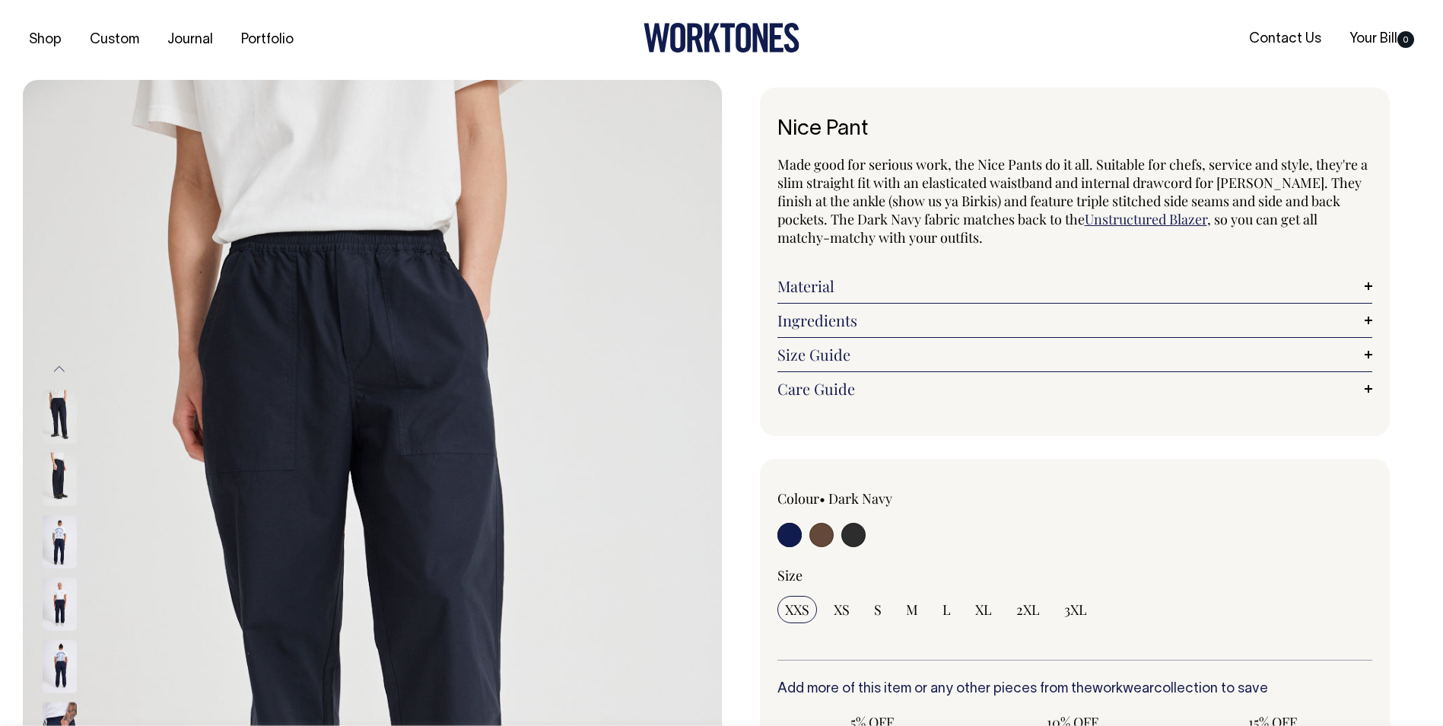
click at [823, 535] on input "radio" at bounding box center [822, 535] width 24 height 24
radio input "true"
radio input "false"
radio input "true"
select select "Chocolate"
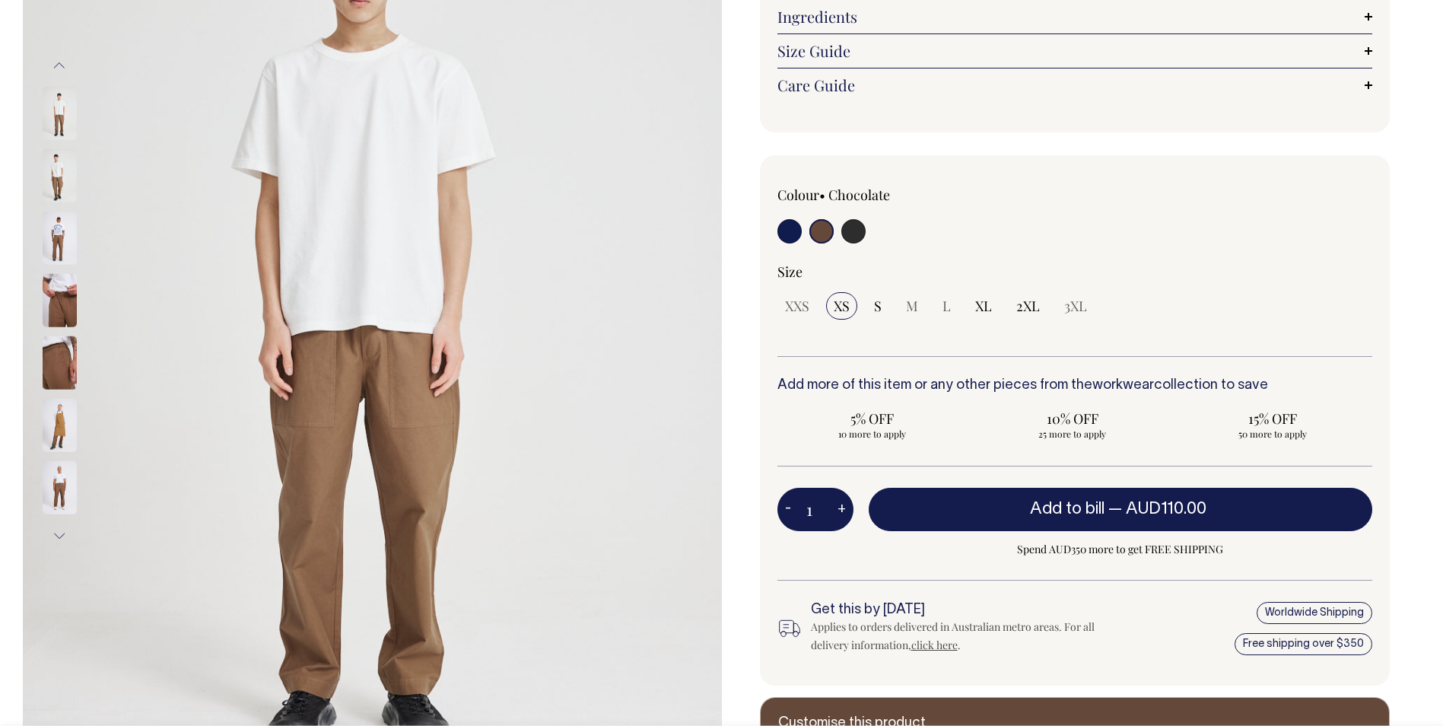
scroll to position [304, 0]
click at [858, 240] on input "radio" at bounding box center [853, 230] width 24 height 24
radio input "true"
select select "Charcoal"
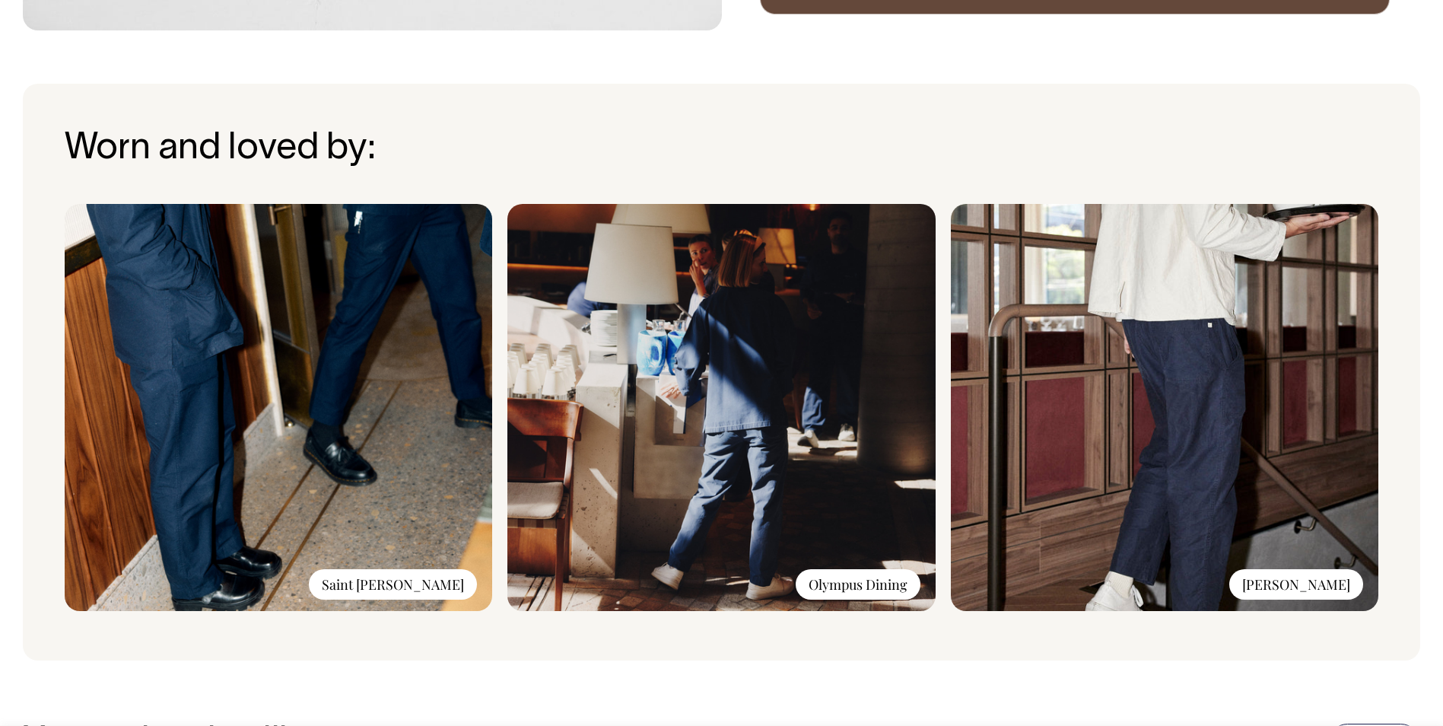
scroll to position [1097, 0]
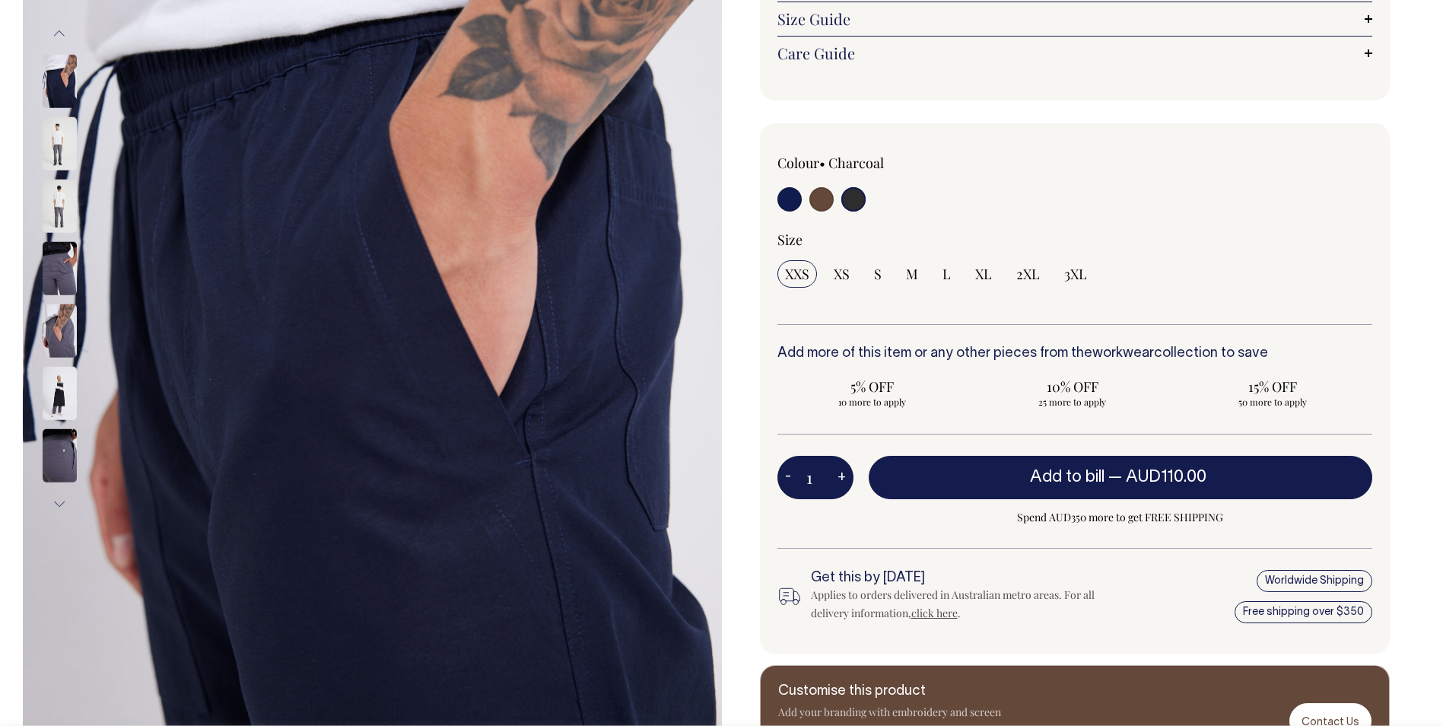
click at [57, 264] on img at bounding box center [60, 268] width 34 height 53
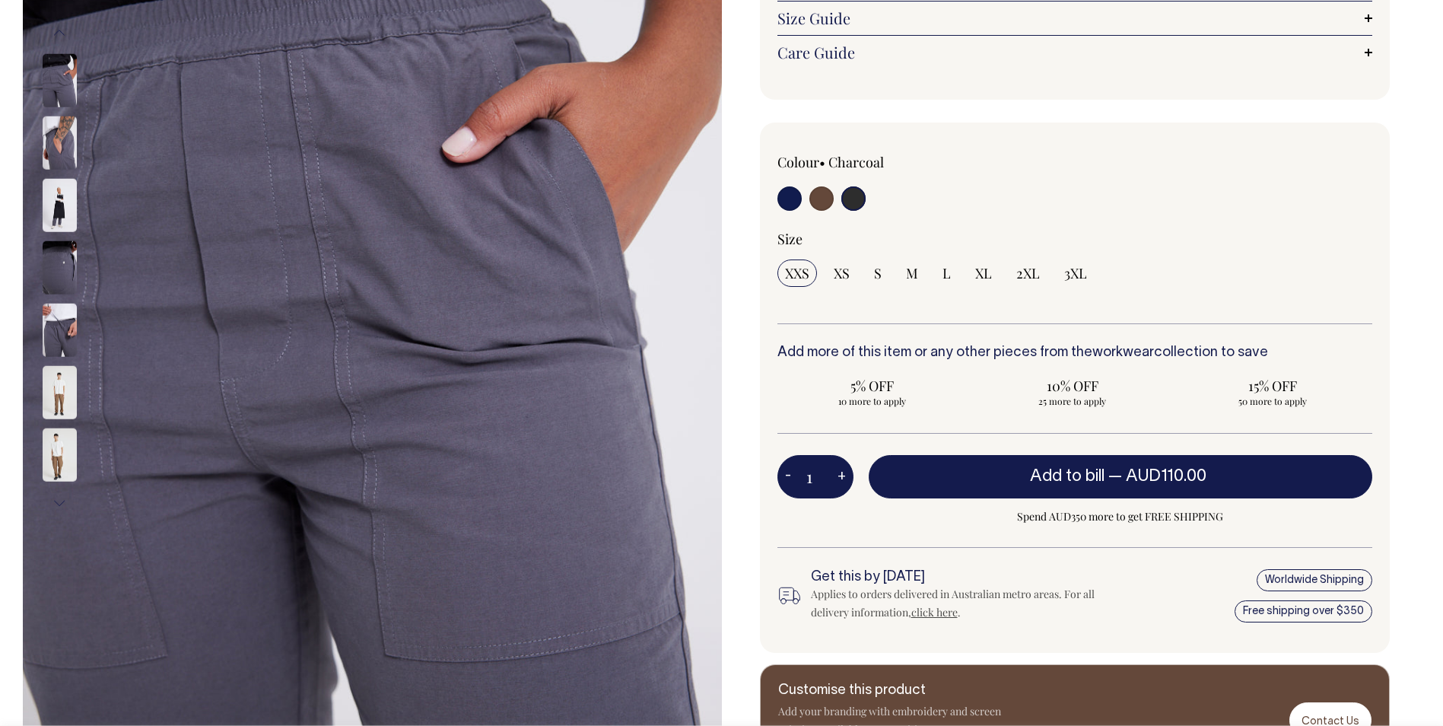
click at [57, 134] on img at bounding box center [60, 142] width 34 height 53
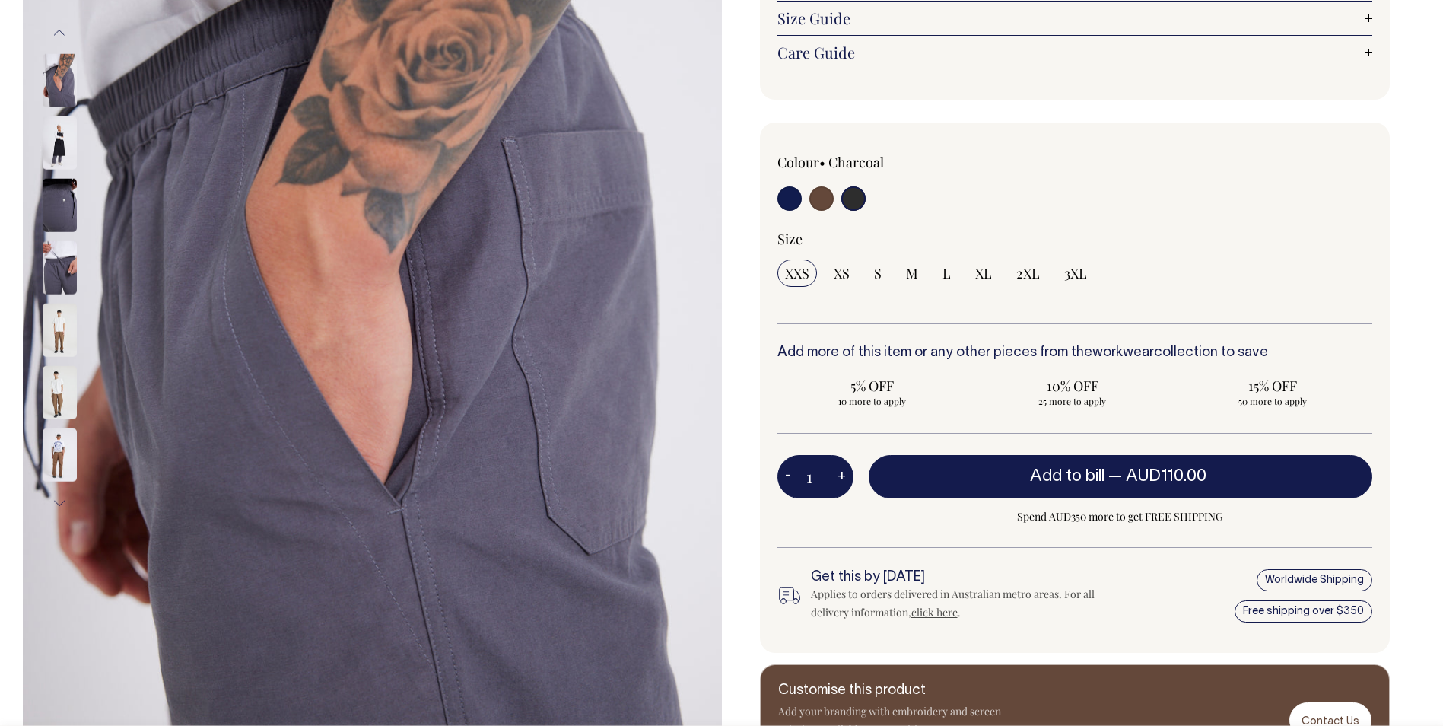
click at [787, 192] on input "radio" at bounding box center [790, 198] width 24 height 24
radio input "true"
select select "Dark Navy"
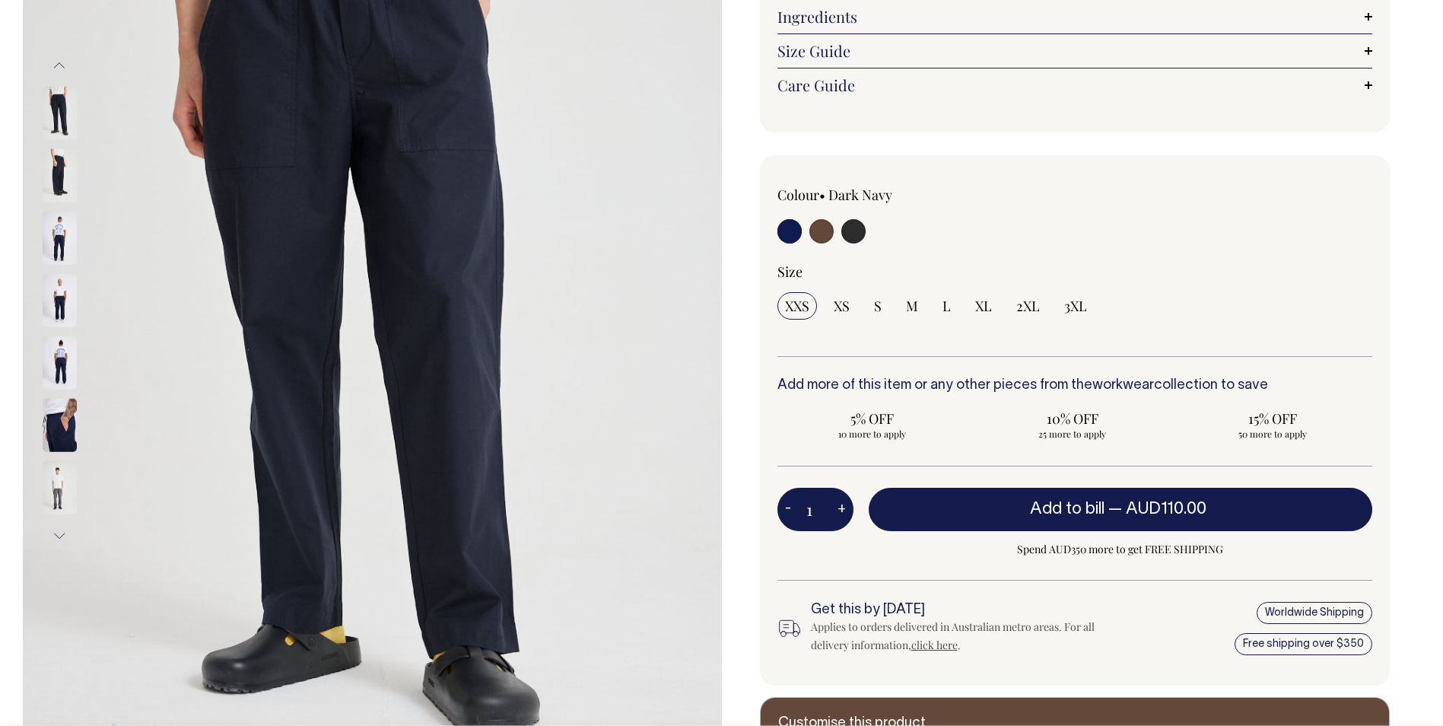
scroll to position [304, 0]
